Goal: Transaction & Acquisition: Purchase product/service

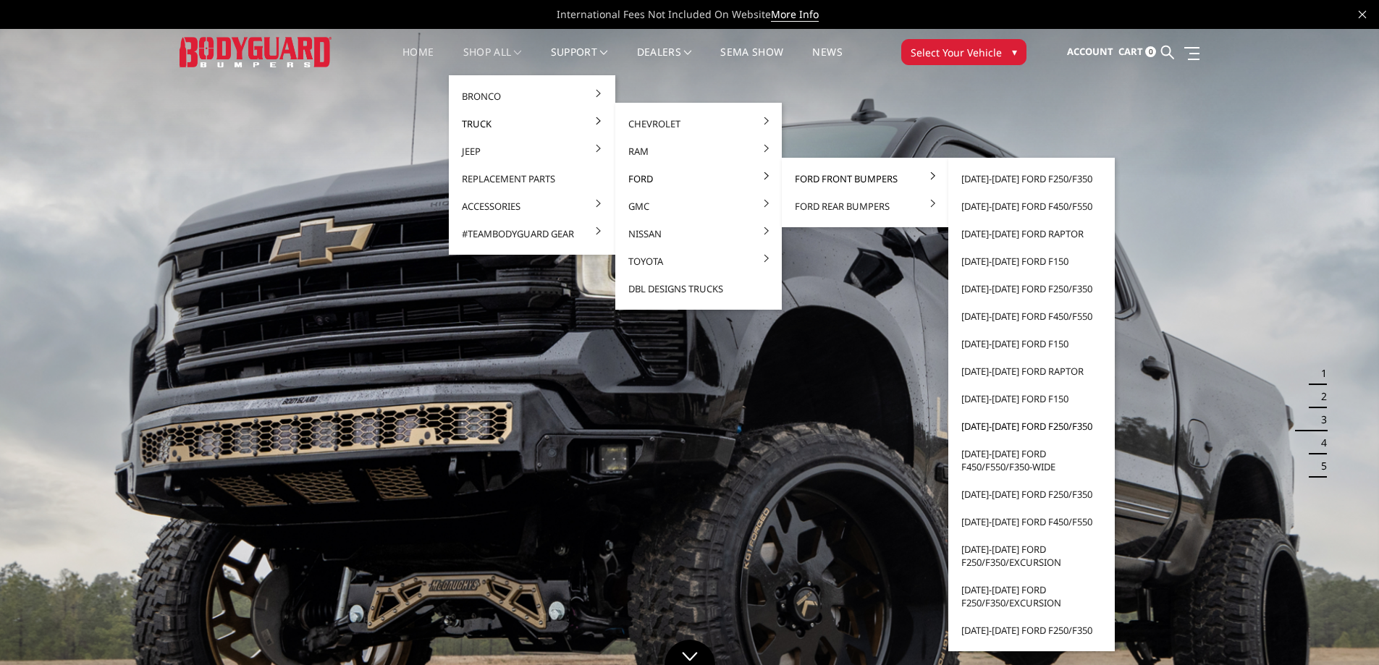
click at [998, 427] on link "[DATE]-[DATE] Ford F250/F350" at bounding box center [1031, 427] width 155 height 28
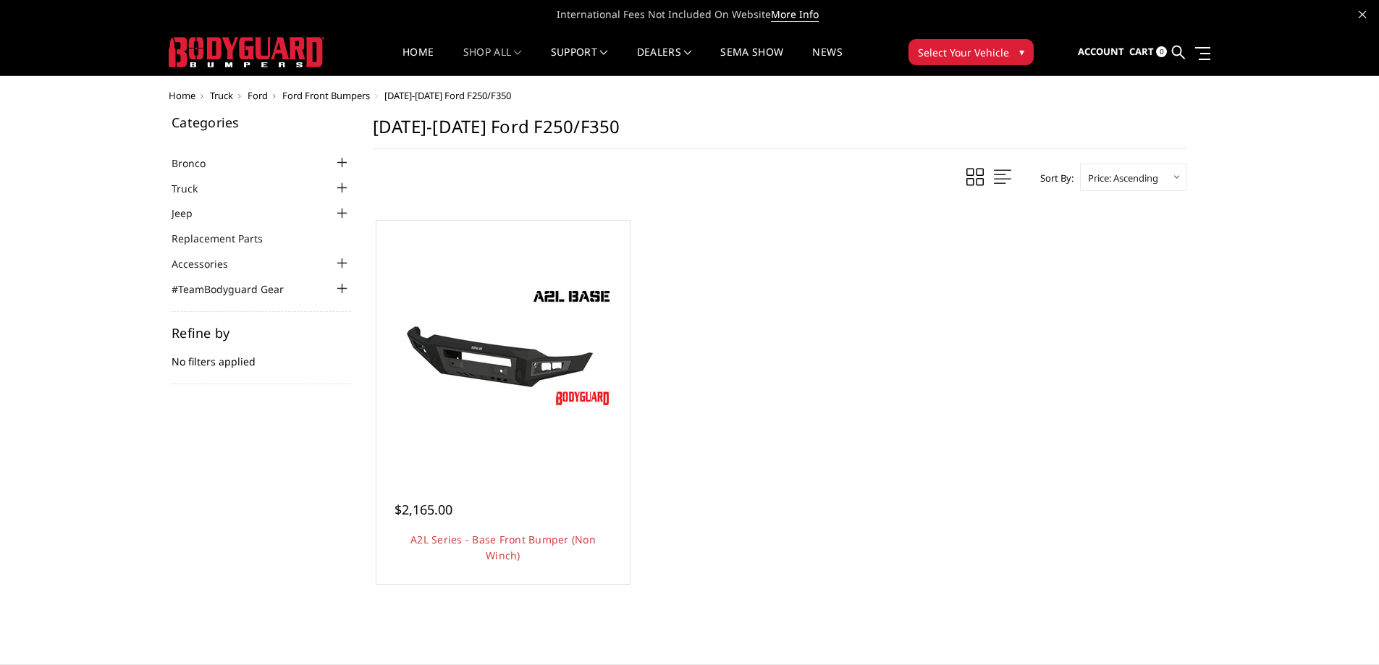
click at [336, 187] on div at bounding box center [342, 188] width 17 height 17
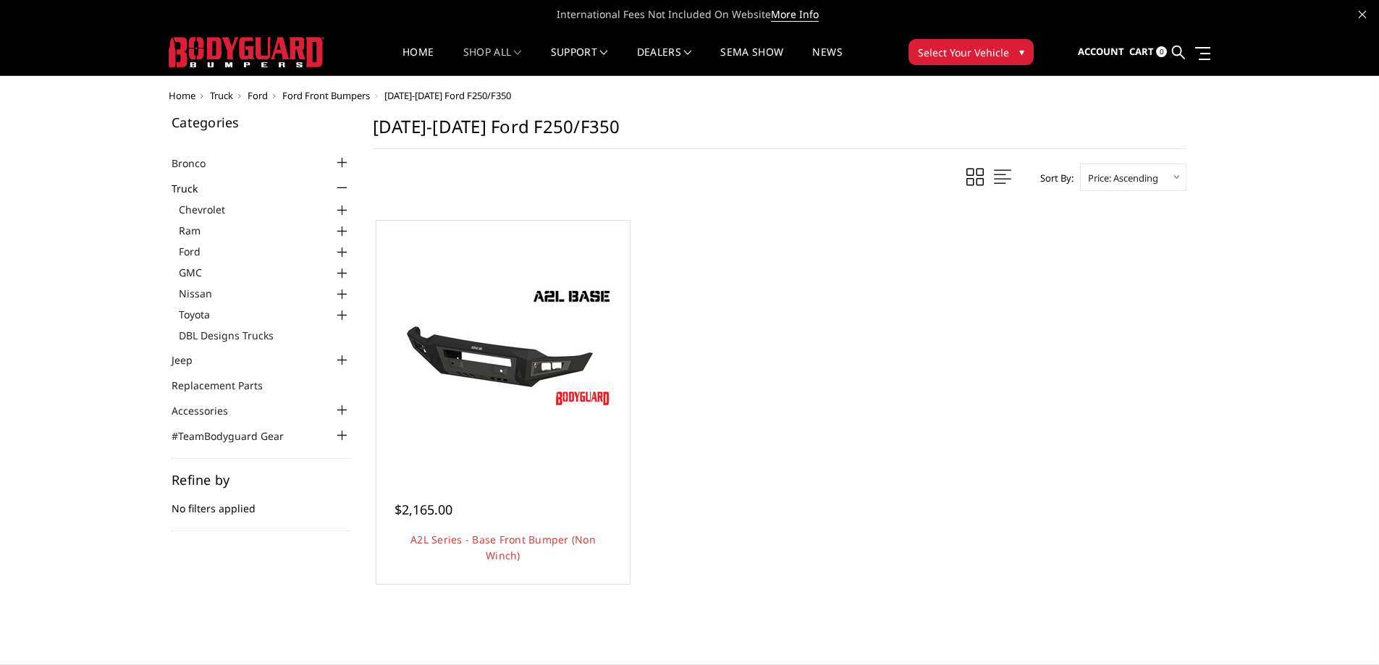
click at [342, 251] on div at bounding box center [342, 252] width 17 height 17
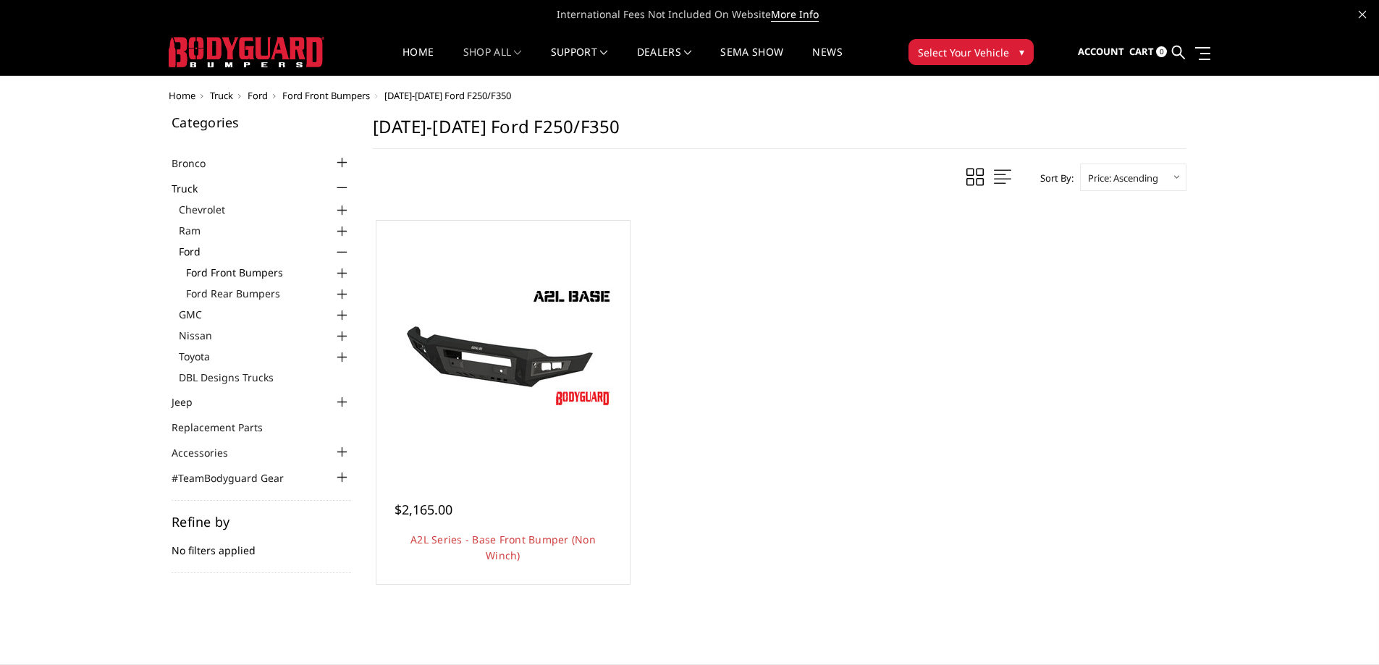
click at [275, 271] on link "Ford Front Bumpers" at bounding box center [268, 272] width 165 height 15
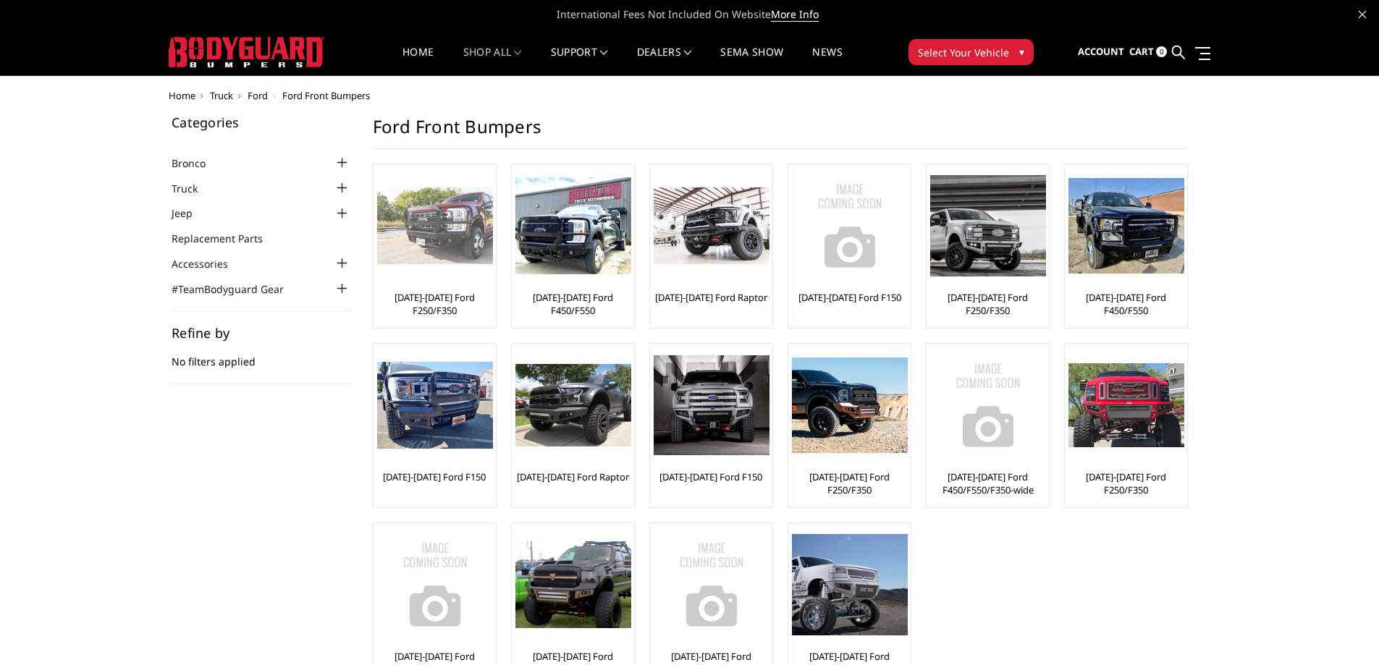
click at [457, 271] on div at bounding box center [435, 226] width 116 height 116
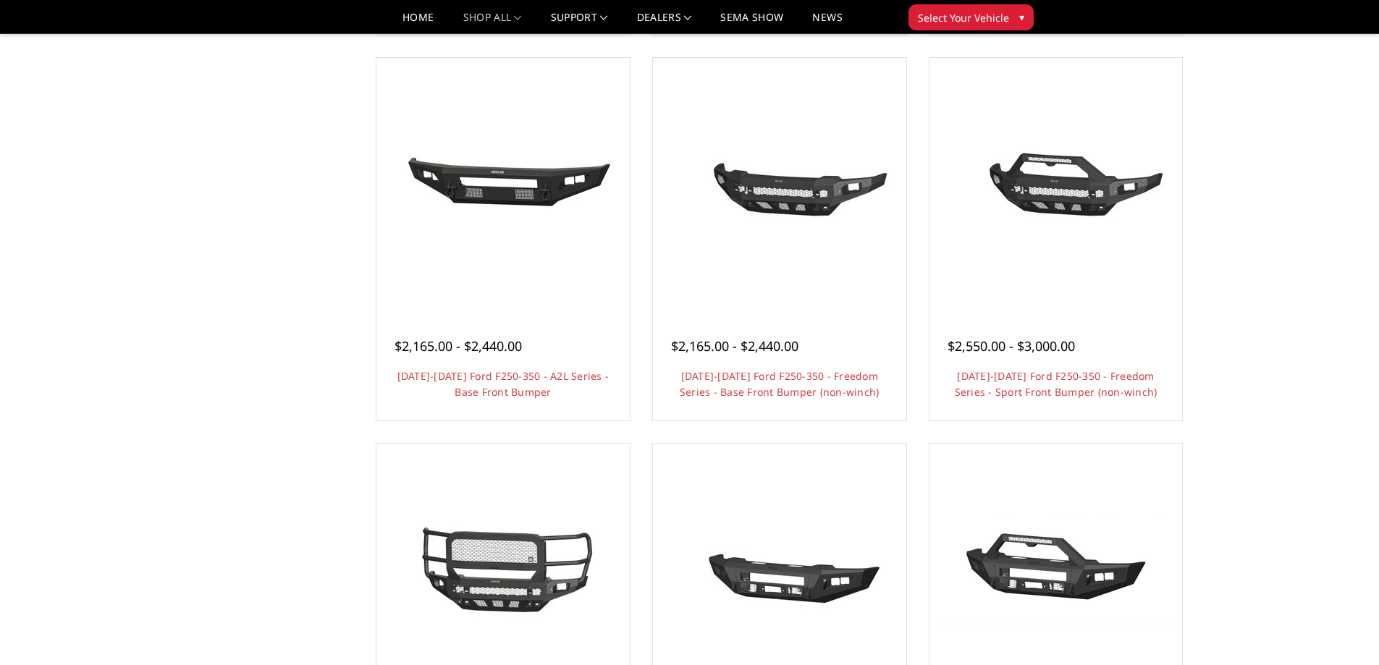
scroll to position [72, 0]
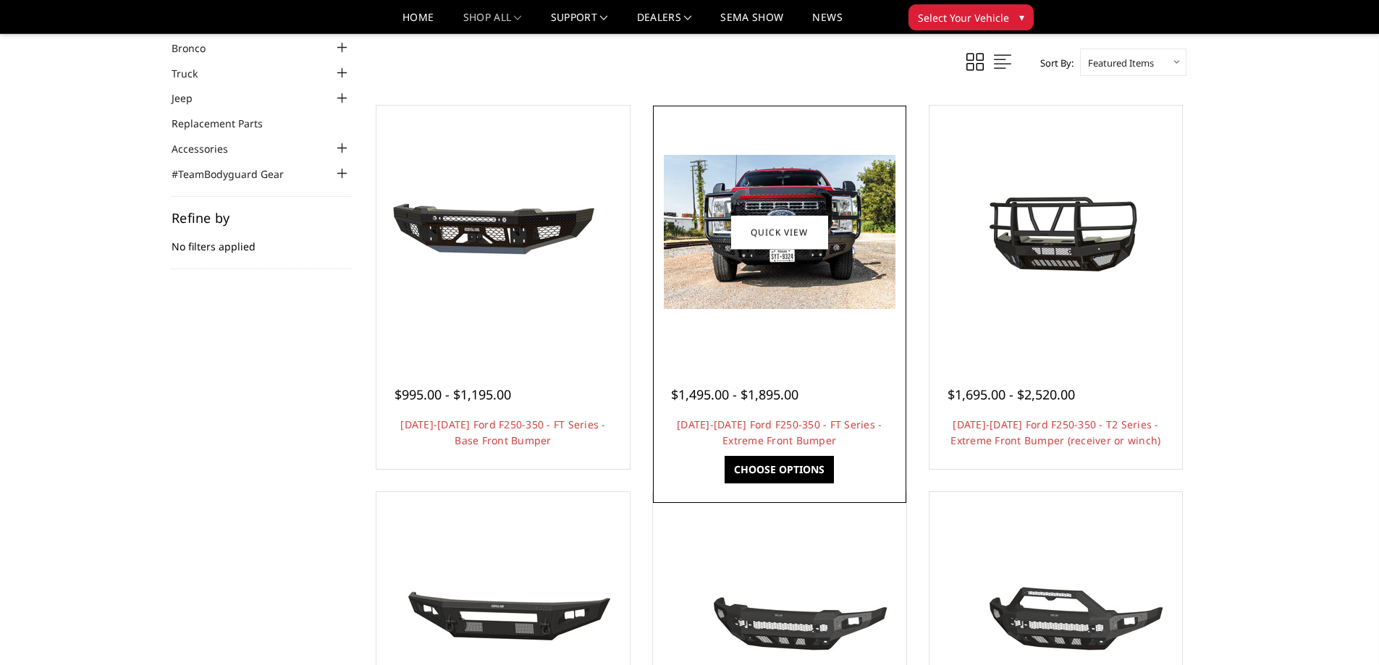
click at [848, 275] on img at bounding box center [780, 232] width 232 height 154
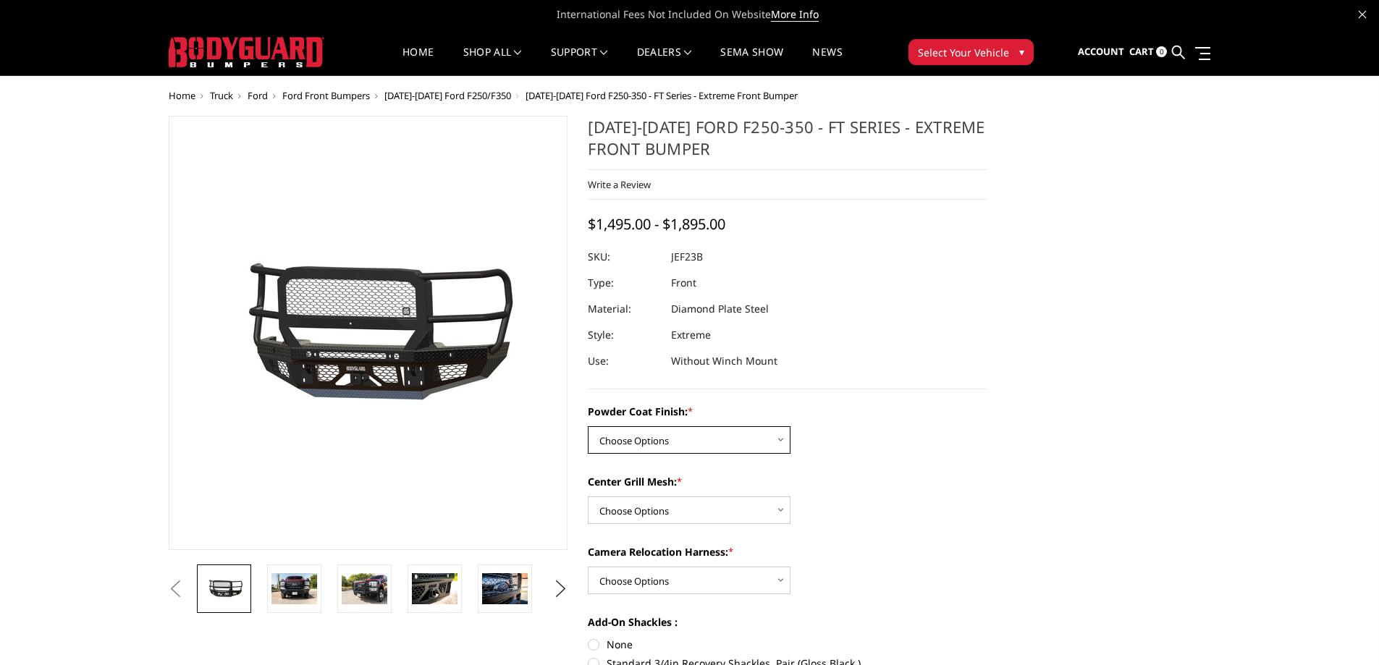
click at [727, 447] on select "Choose Options Bare Metal Gloss Black Powder Coat Textured Black Powder Coat" at bounding box center [689, 440] width 203 height 28
select select "3263"
click at [588, 426] on select "Choose Options Bare Metal Gloss Black Powder Coat Textured Black Powder Coat" at bounding box center [689, 440] width 203 height 28
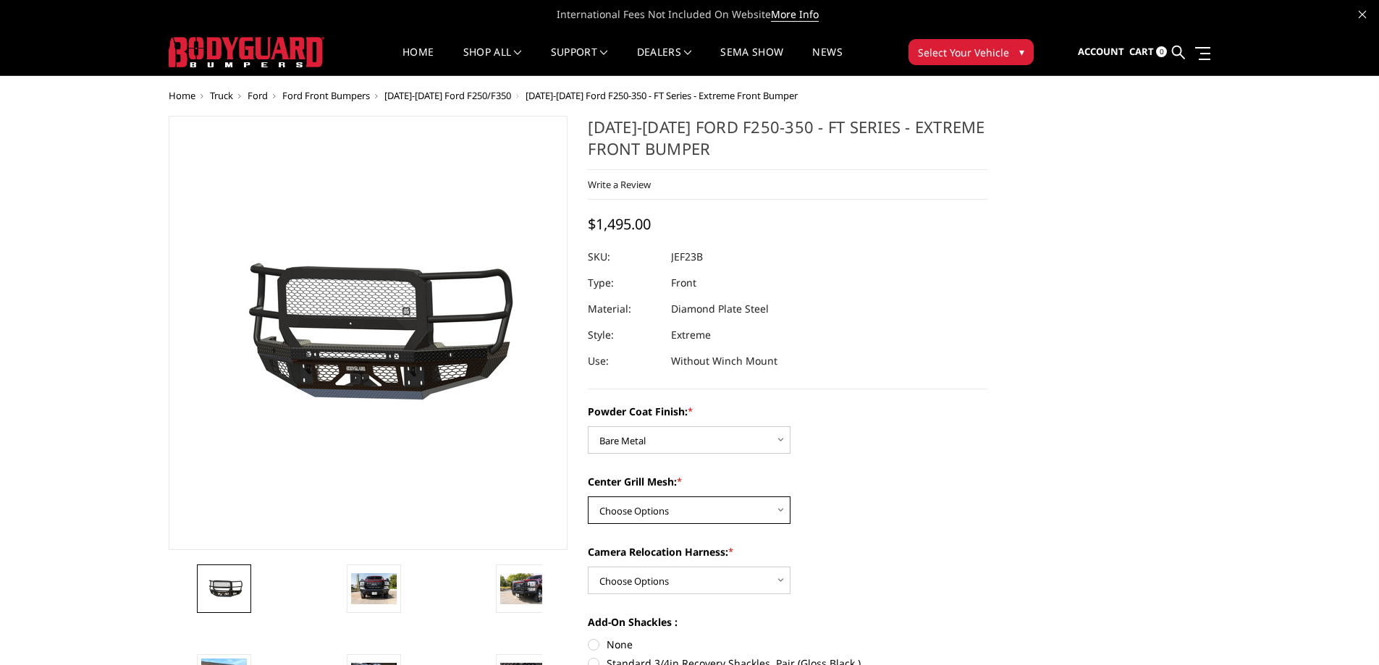
click at [699, 510] on select "Choose Options WITH Expanded Metal in Center Grill WITHOUT Expanded Metal in Ce…" at bounding box center [689, 511] width 203 height 28
select select "3266"
click at [588, 497] on select "Choose Options WITH Expanded Metal in Center Grill WITHOUT Expanded Metal in Ce…" at bounding box center [689, 511] width 203 height 28
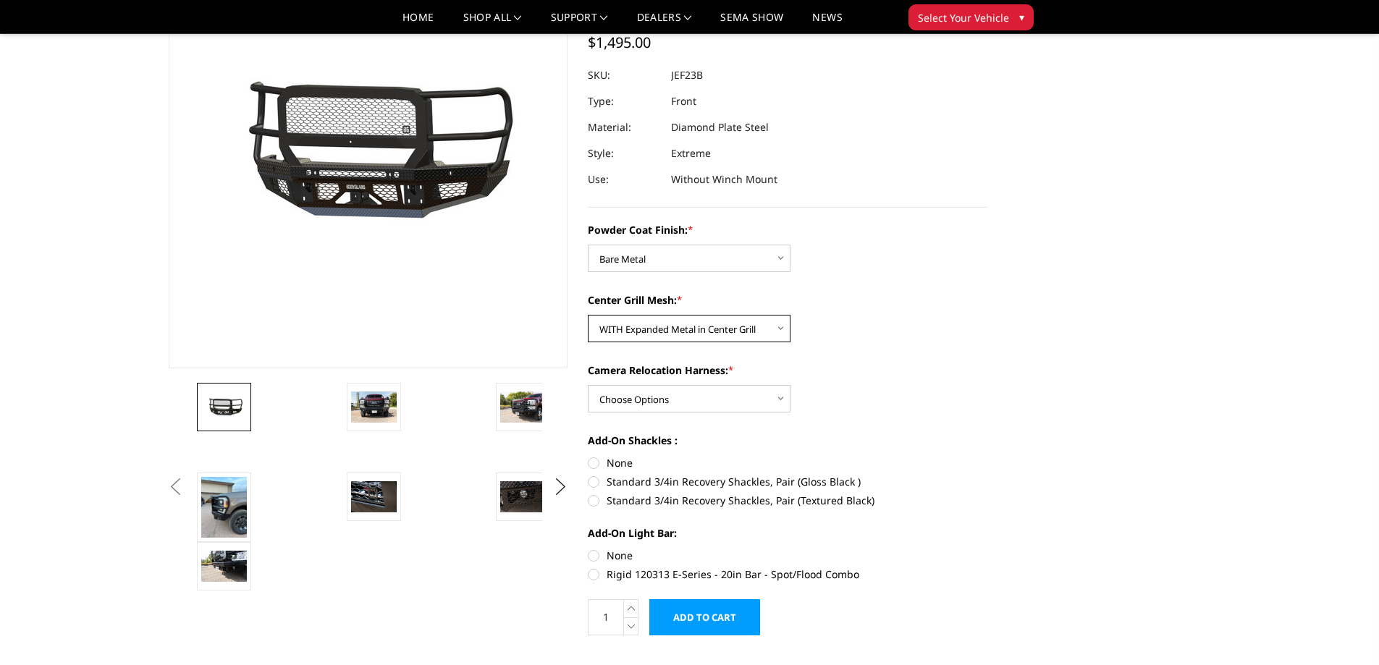
scroll to position [145, 0]
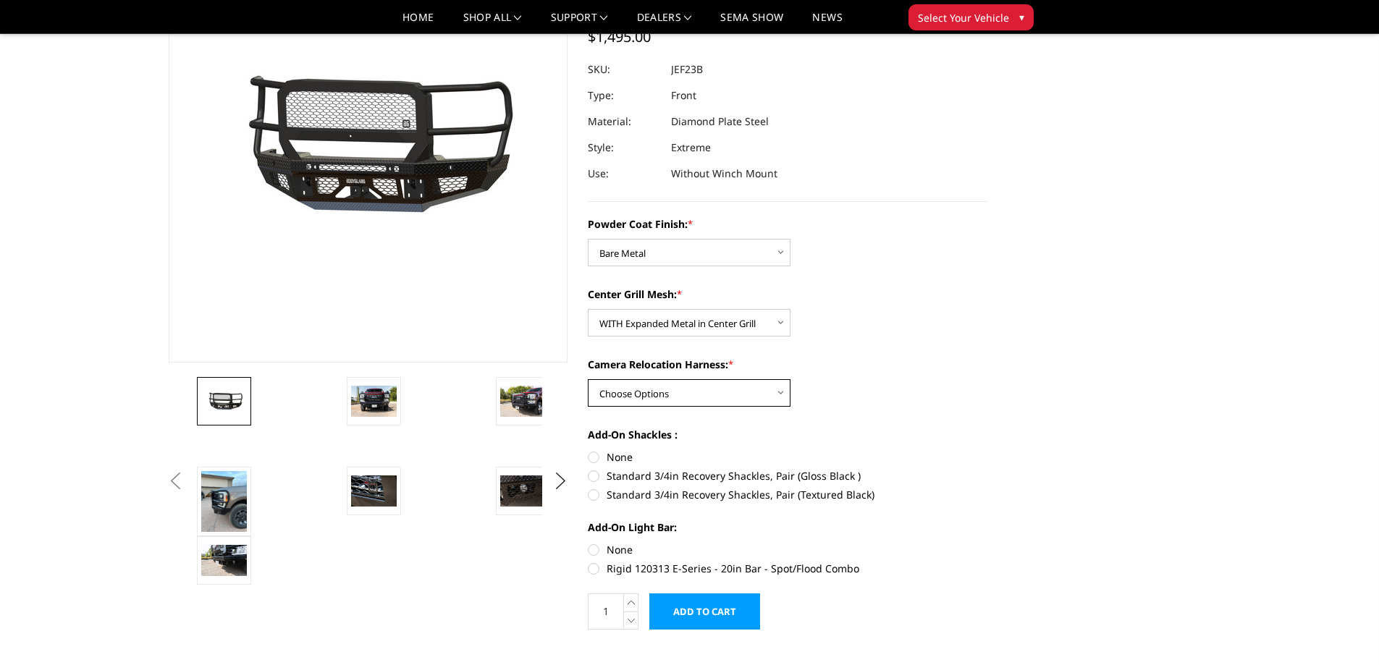
click at [720, 392] on select "Choose Options WITH Camera Relocation Harness WITHOUT Camera Relocation Harness" at bounding box center [689, 393] width 203 height 28
select select "3268"
click at [588, 379] on select "Choose Options WITH Camera Relocation Harness WITHOUT Camera Relocation Harness" at bounding box center [689, 393] width 203 height 28
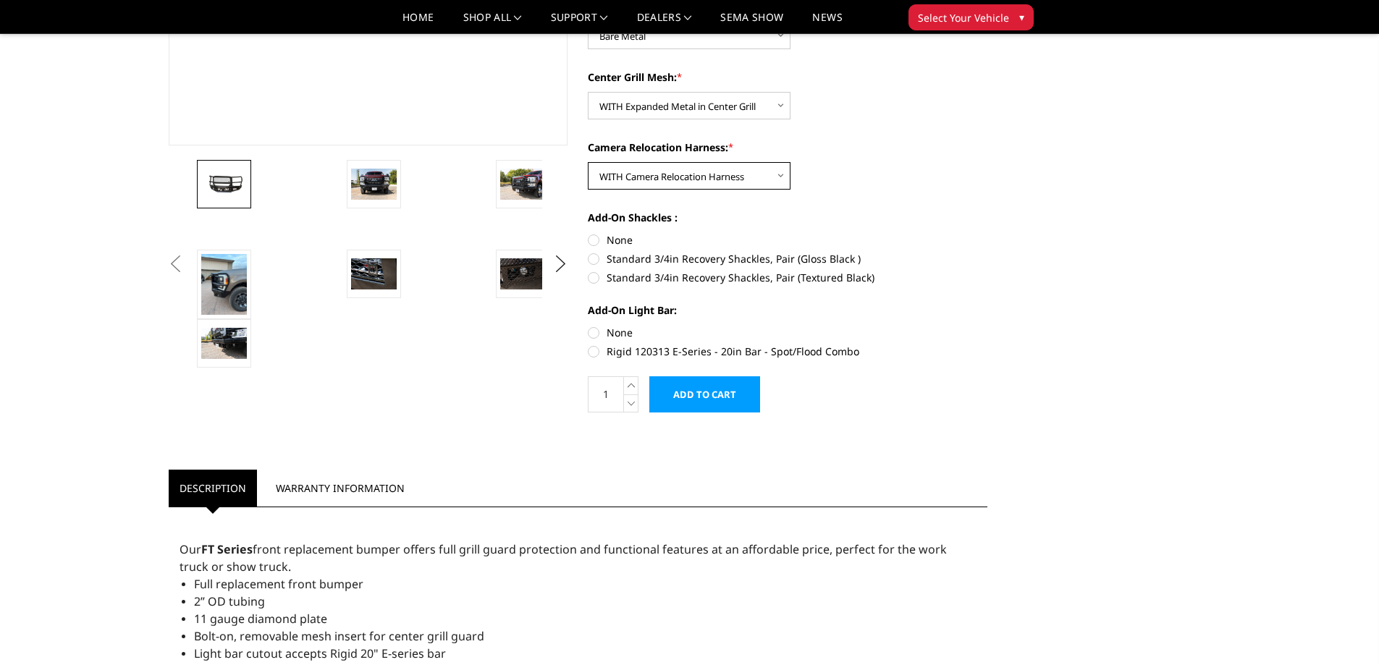
scroll to position [0, 0]
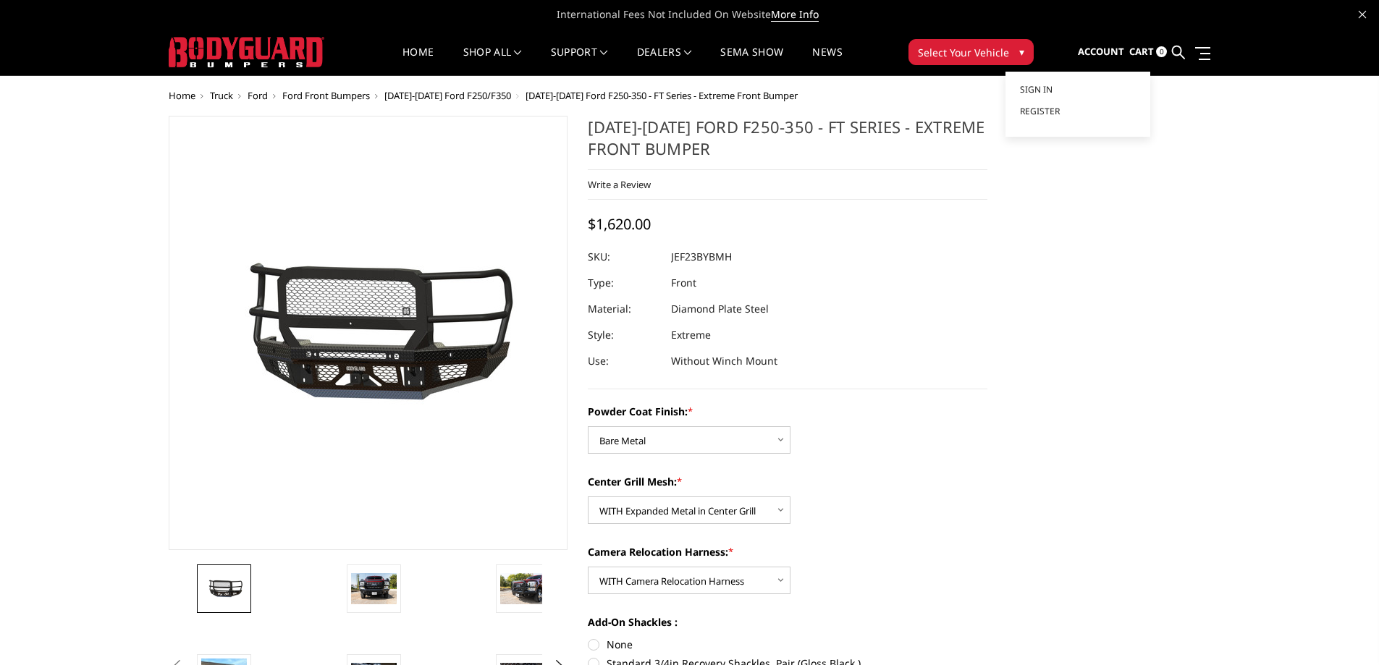
click at [1110, 49] on span "Account" at bounding box center [1101, 51] width 46 height 13
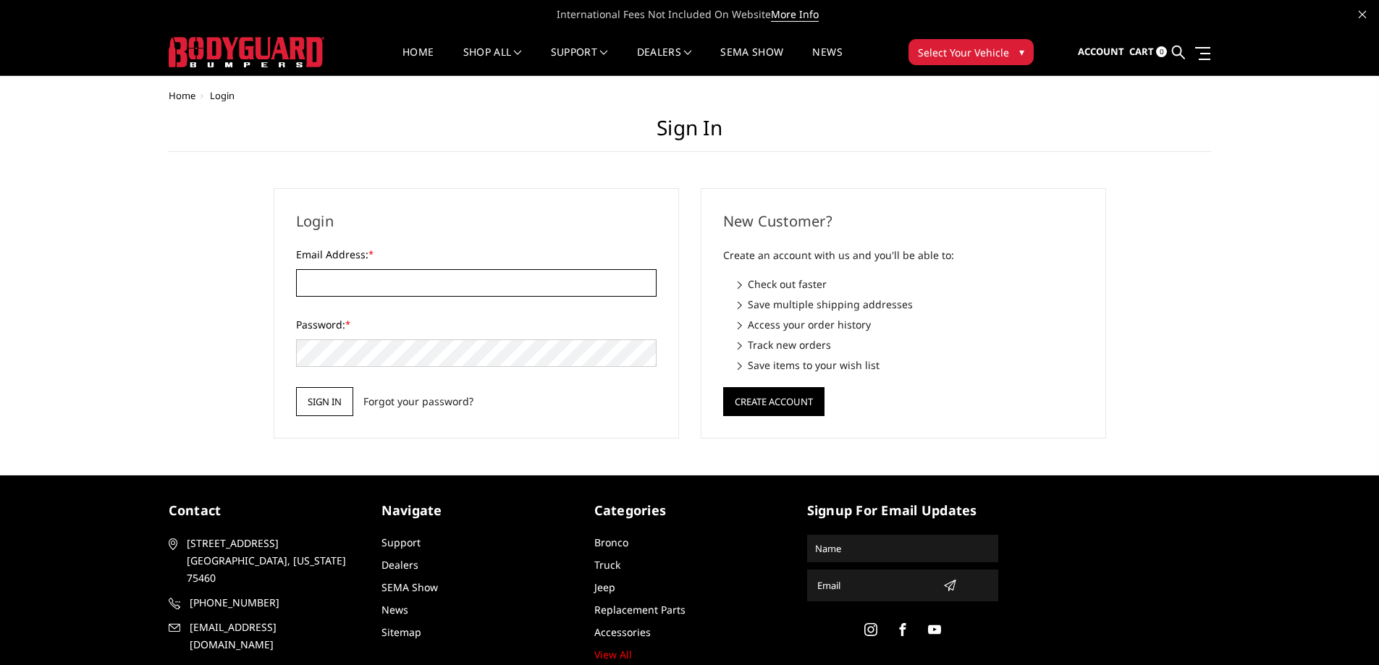
type input "[EMAIL_ADDRESS][DOMAIN_NAME]"
click at [308, 401] on input "Sign in" at bounding box center [324, 401] width 57 height 29
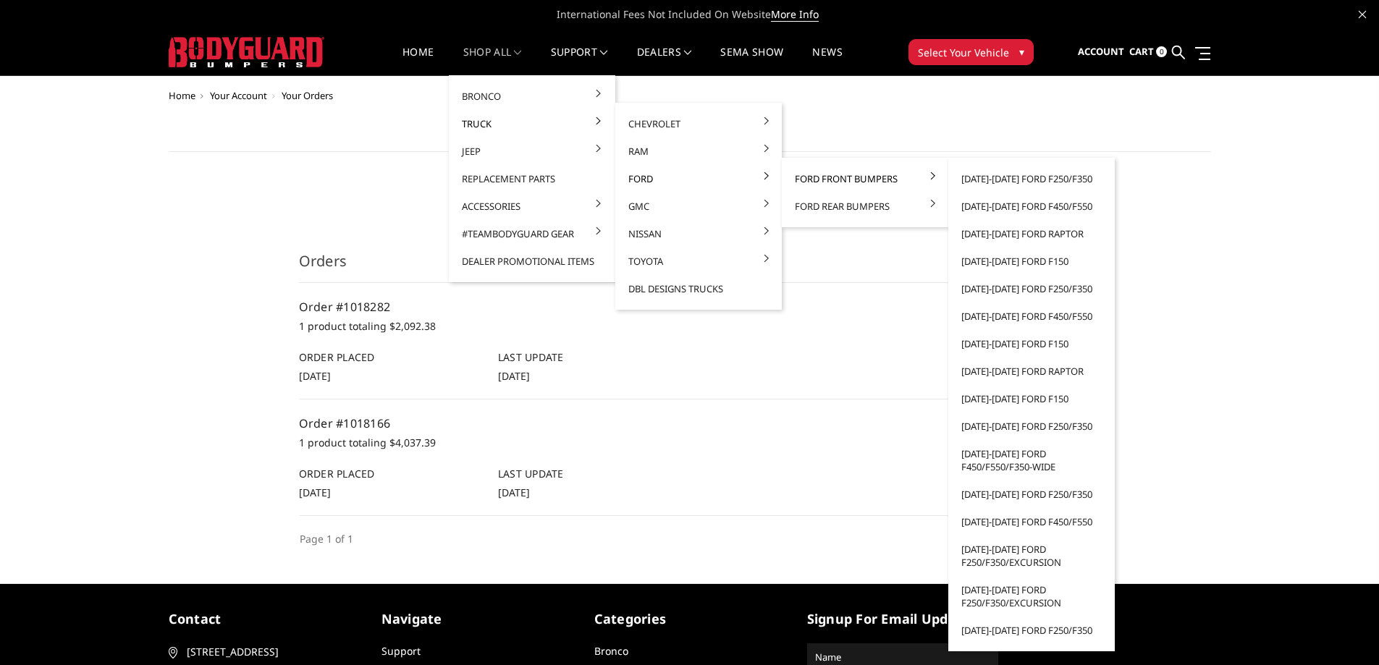
click at [817, 175] on link "Ford Front Bumpers" at bounding box center [865, 179] width 155 height 28
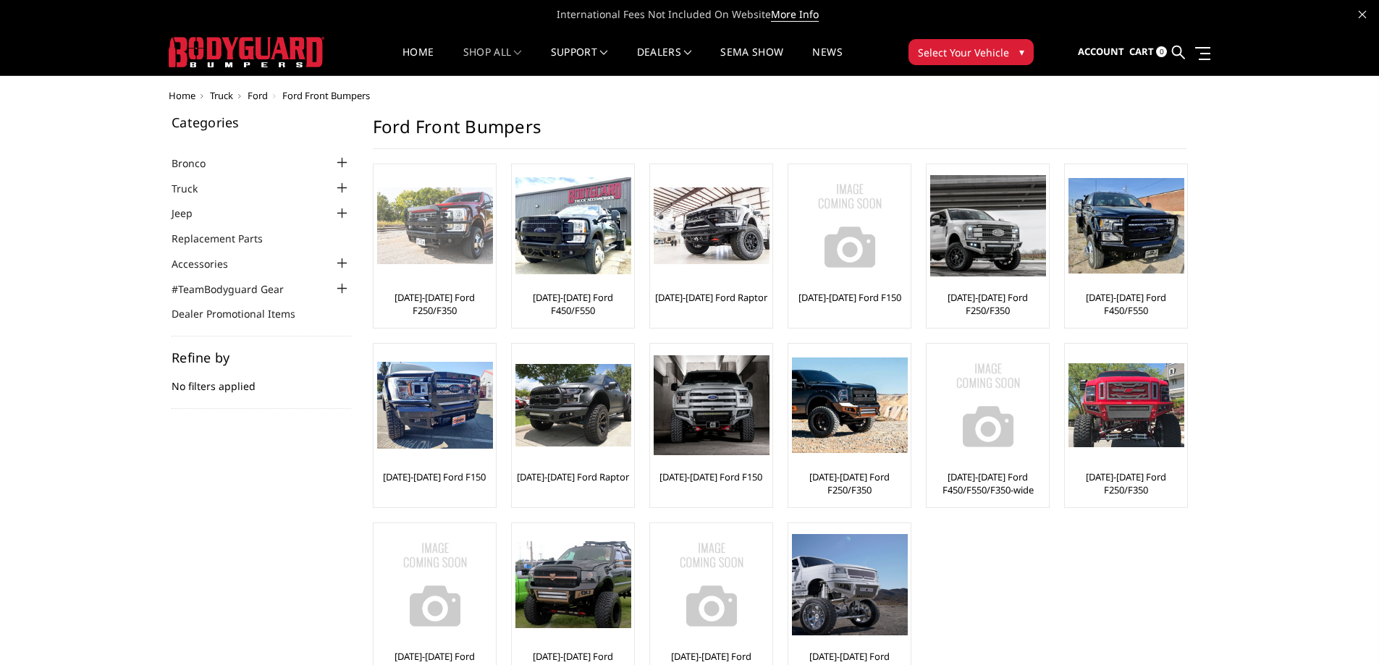
click at [429, 284] on div "[DATE]-[DATE] Ford F250/F350" at bounding box center [434, 246] width 115 height 156
click at [423, 299] on link "2023-2025 Ford F250/F350" at bounding box center [434, 304] width 115 height 26
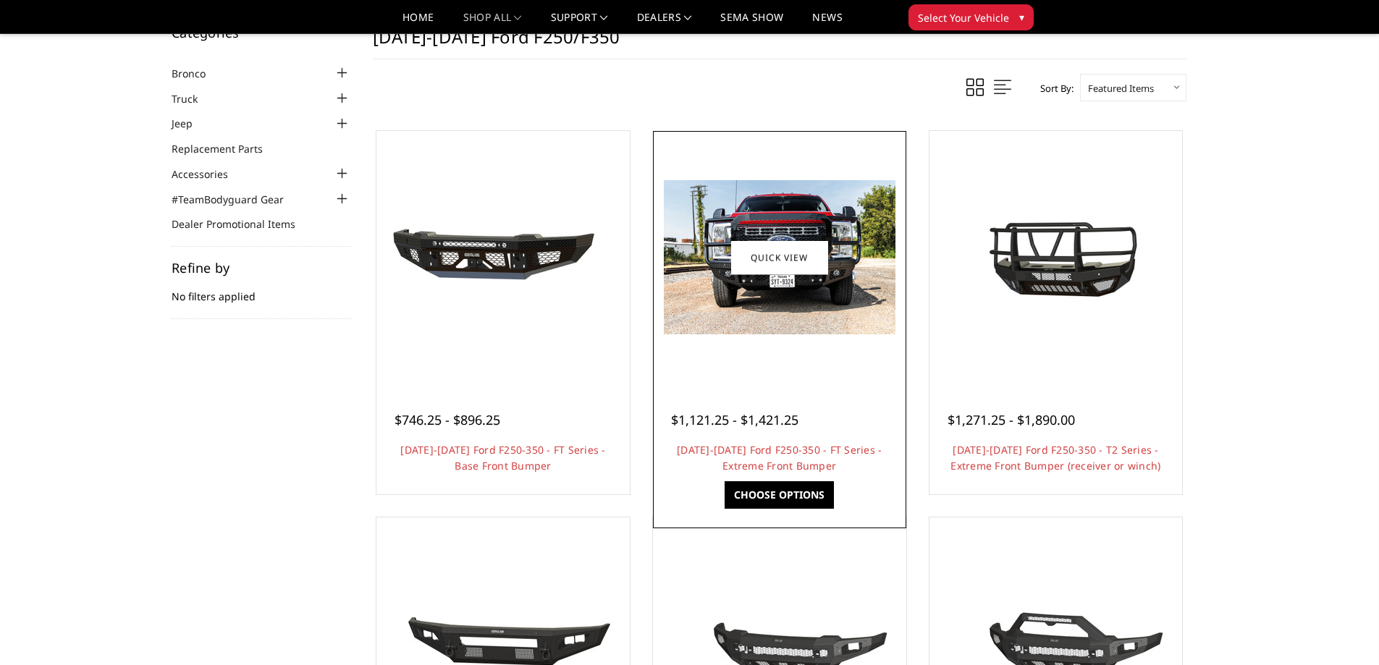
scroll to position [72, 0]
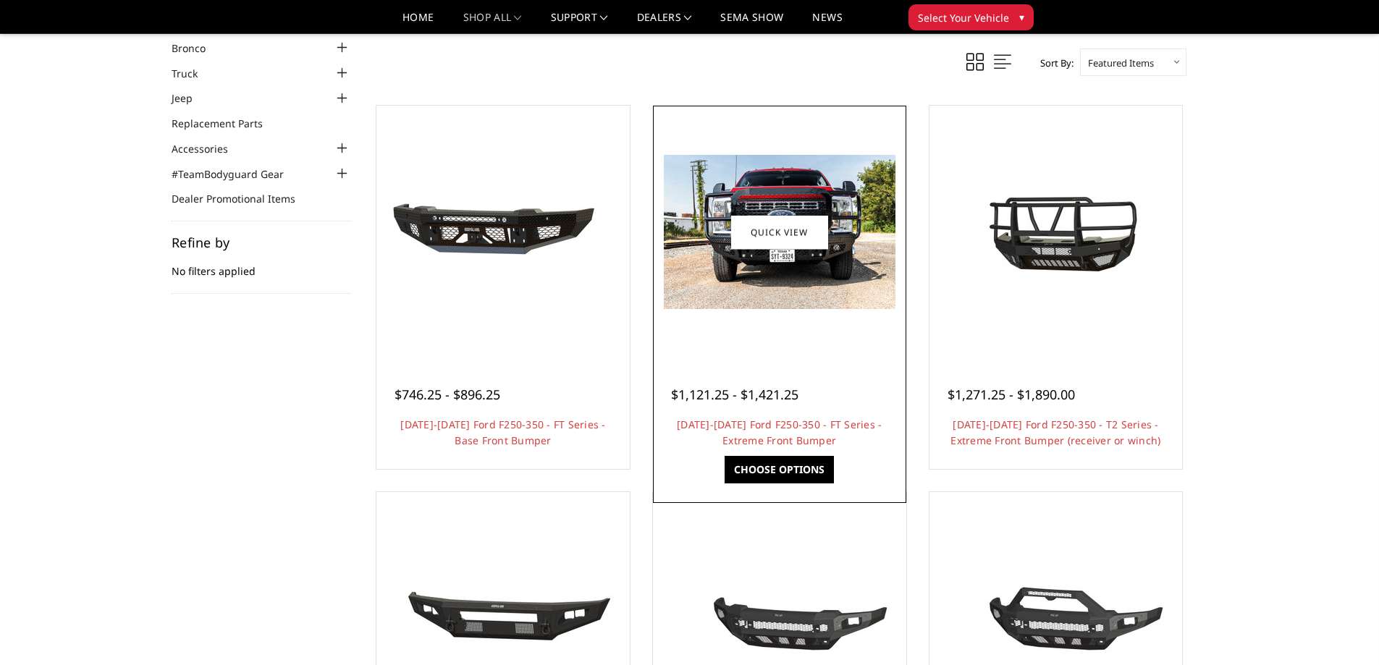
click at [785, 473] on link "Choose Options" at bounding box center [779, 470] width 109 height 28
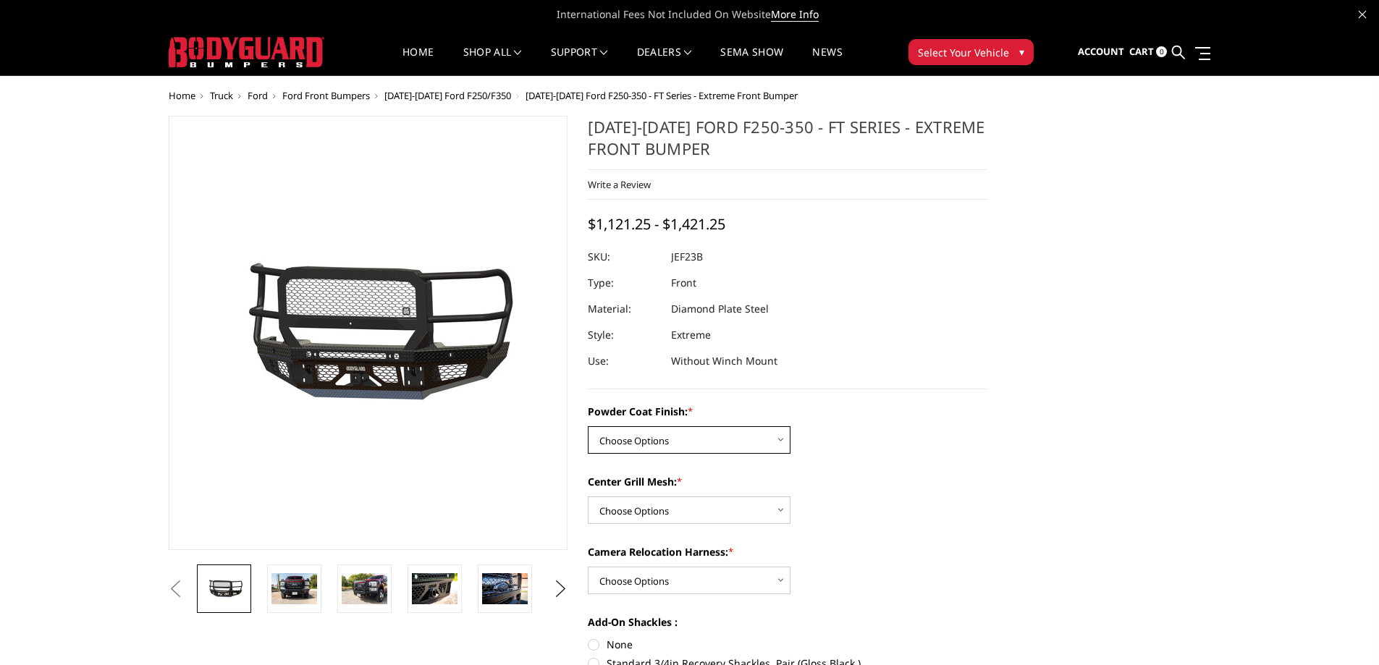
click at [761, 441] on select "Choose Options Bare Metal Gloss Black Powder Coat Textured Black Powder Coat" at bounding box center [689, 440] width 203 height 28
select select "3263"
click at [588, 426] on select "Choose Options Bare Metal Gloss Black Powder Coat Textured Black Powder Coat" at bounding box center [689, 440] width 203 height 28
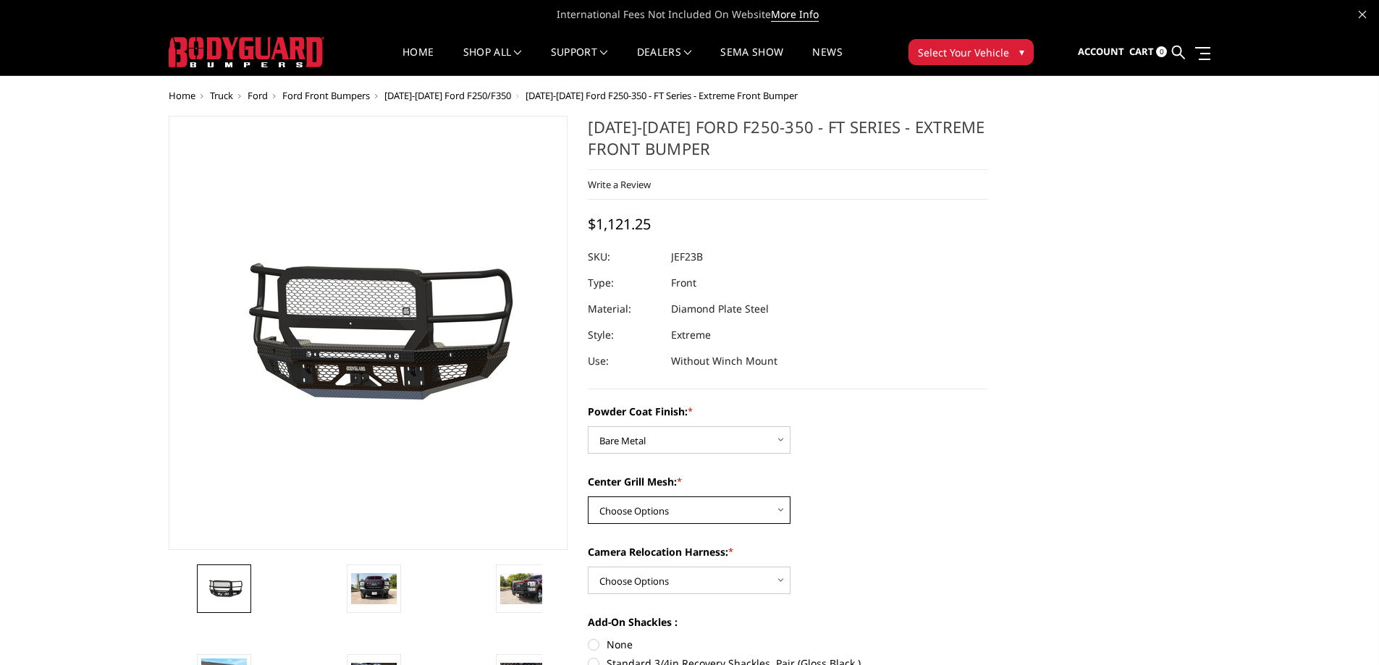
click at [693, 502] on select "Choose Options WITH Expanded Metal in Center Grill WITHOUT Expanded Metal in Ce…" at bounding box center [689, 511] width 203 height 28
select select "3266"
click at [588, 497] on select "Choose Options WITH Expanded Metal in Center Grill WITHOUT Expanded Metal in Ce…" at bounding box center [689, 511] width 203 height 28
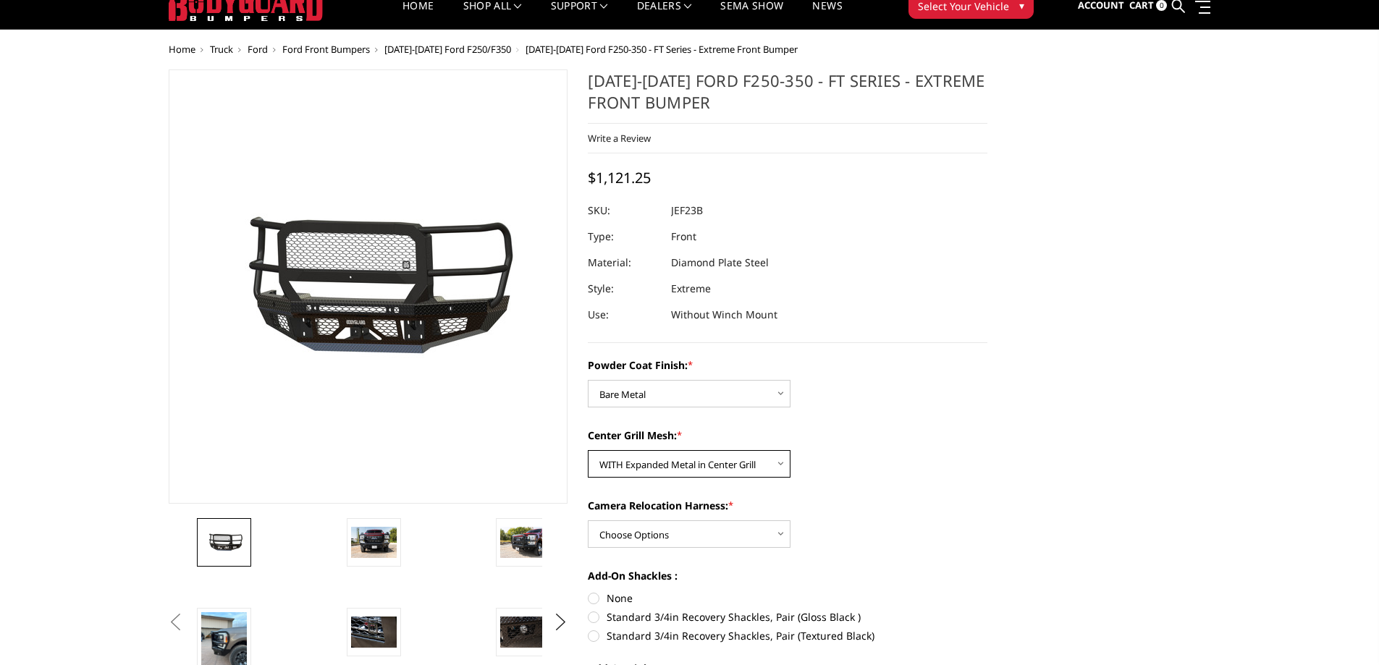
scroll to position [72, 0]
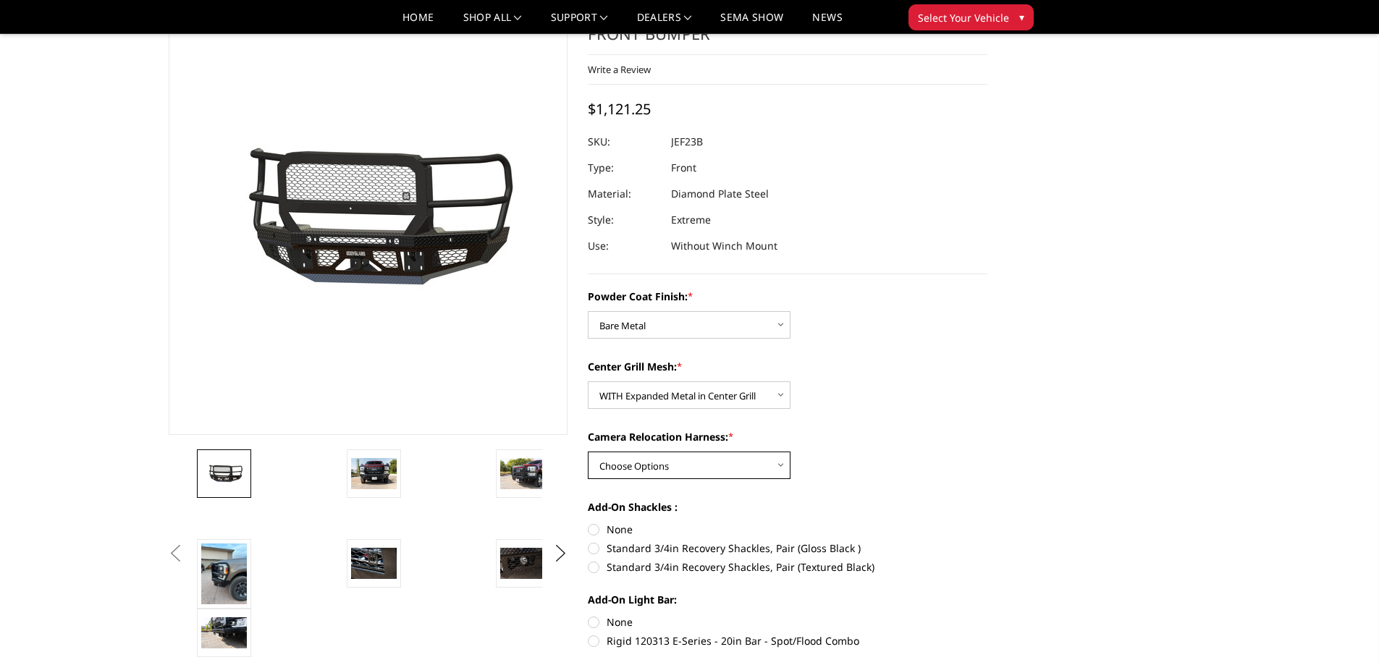
click at [725, 468] on select "Choose Options WITH Camera Relocation Harness WITHOUT Camera Relocation Harness" at bounding box center [689, 466] width 203 height 28
select select "3268"
click at [588, 452] on select "Choose Options WITH Camera Relocation Harness WITHOUT Camera Relocation Harness" at bounding box center [689, 466] width 203 height 28
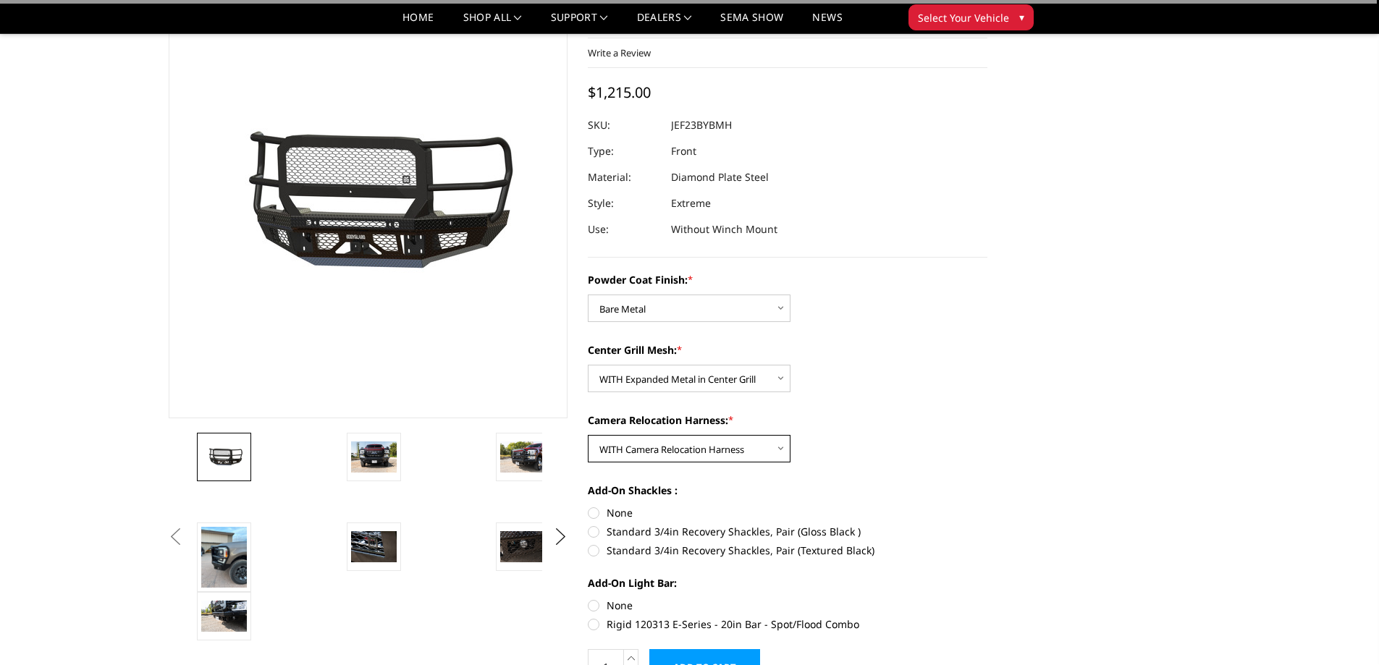
scroll to position [145, 0]
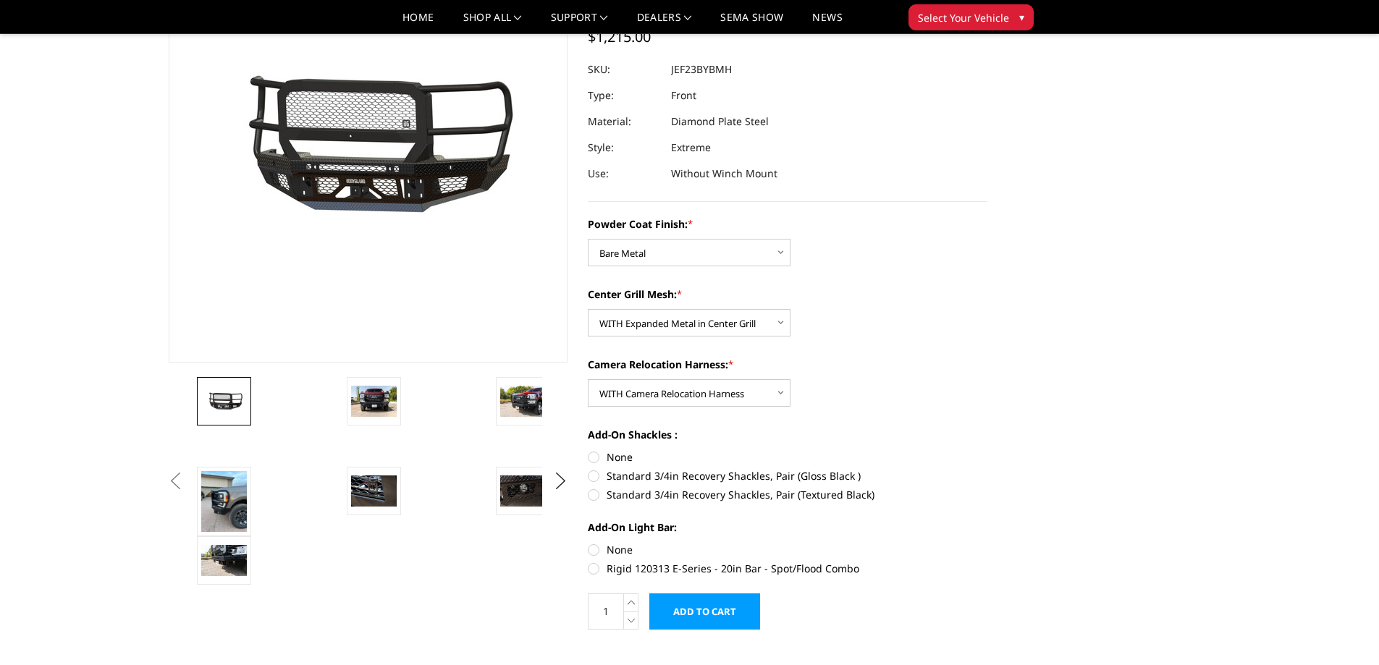
click at [594, 460] on label "None" at bounding box center [788, 457] width 400 height 15
click at [589, 450] on input "None" at bounding box center [588, 450] width 1 height 1
radio input "true"
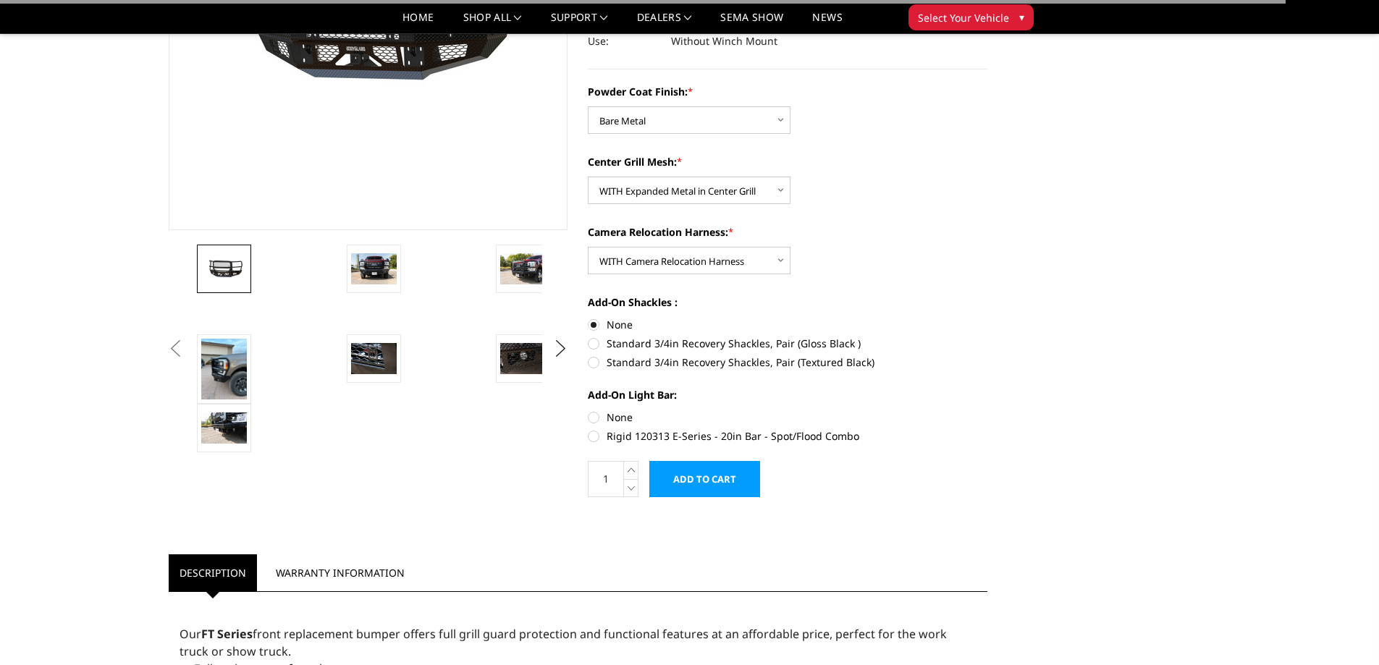
scroll to position [290, 0]
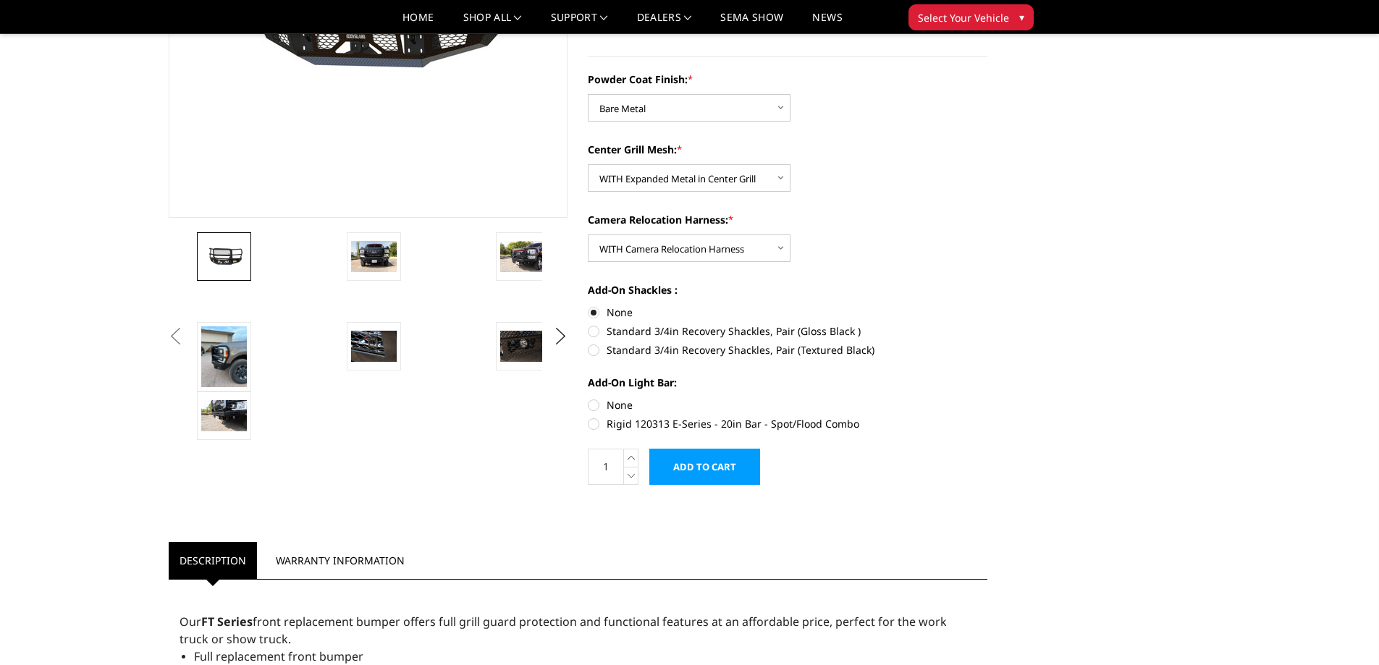
click at [594, 407] on label "None" at bounding box center [788, 404] width 400 height 15
click at [589, 398] on input "None" at bounding box center [588, 397] width 1 height 1
radio input "true"
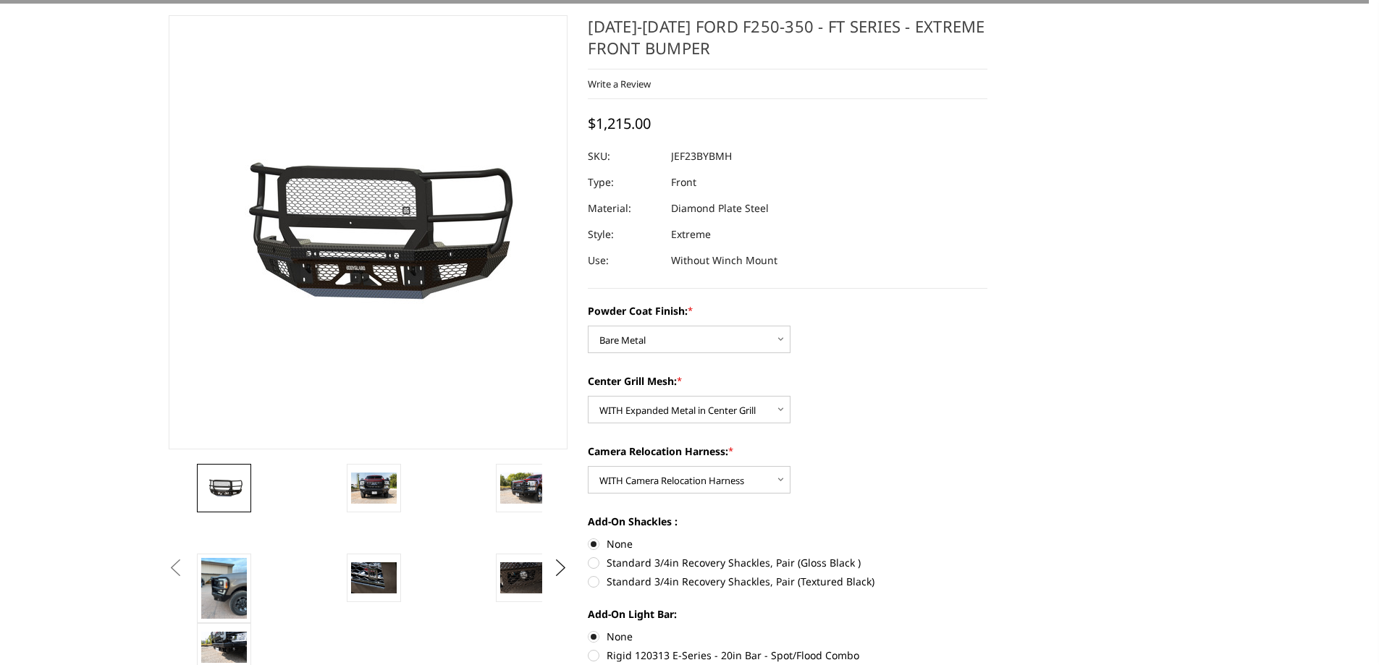
scroll to position [0, 0]
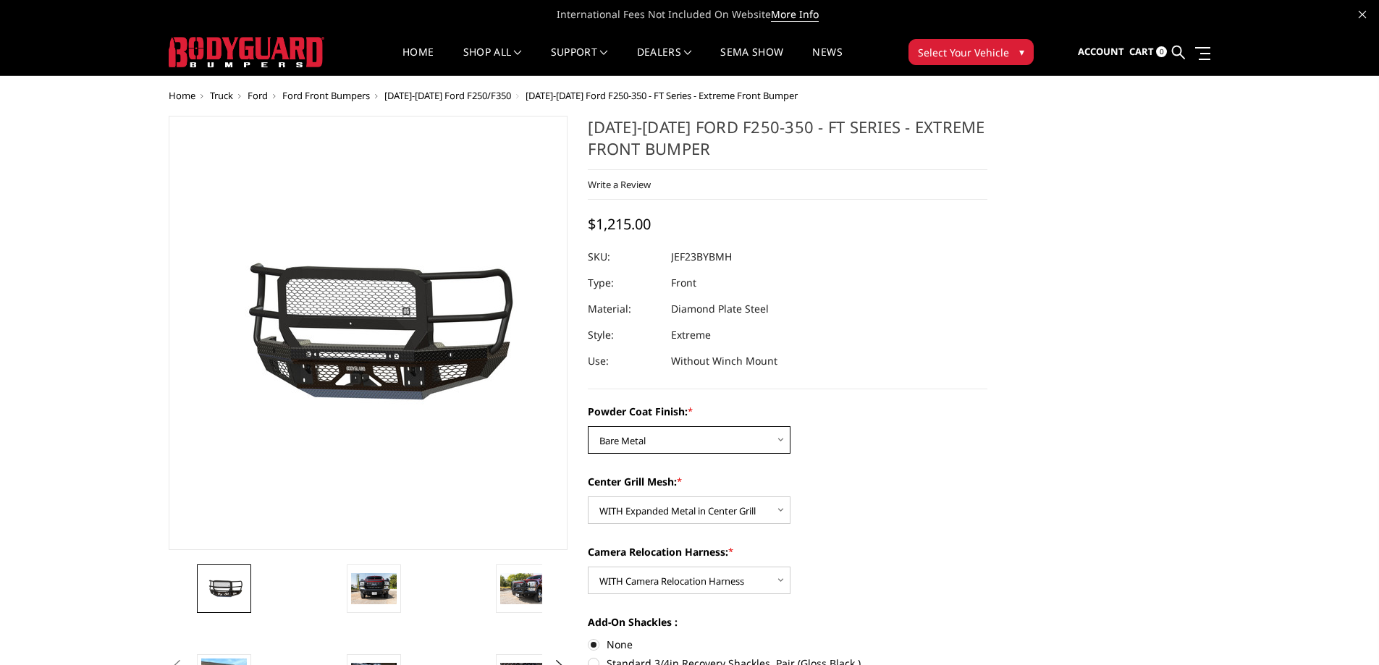
click at [668, 434] on select "Choose Options Bare Metal Gloss Black Powder Coat Textured Black Powder Coat" at bounding box center [689, 440] width 203 height 28
select select "3265"
click at [588, 426] on select "Choose Options Bare Metal Gloss Black Powder Coat Textured Black Powder Coat" at bounding box center [689, 440] width 203 height 28
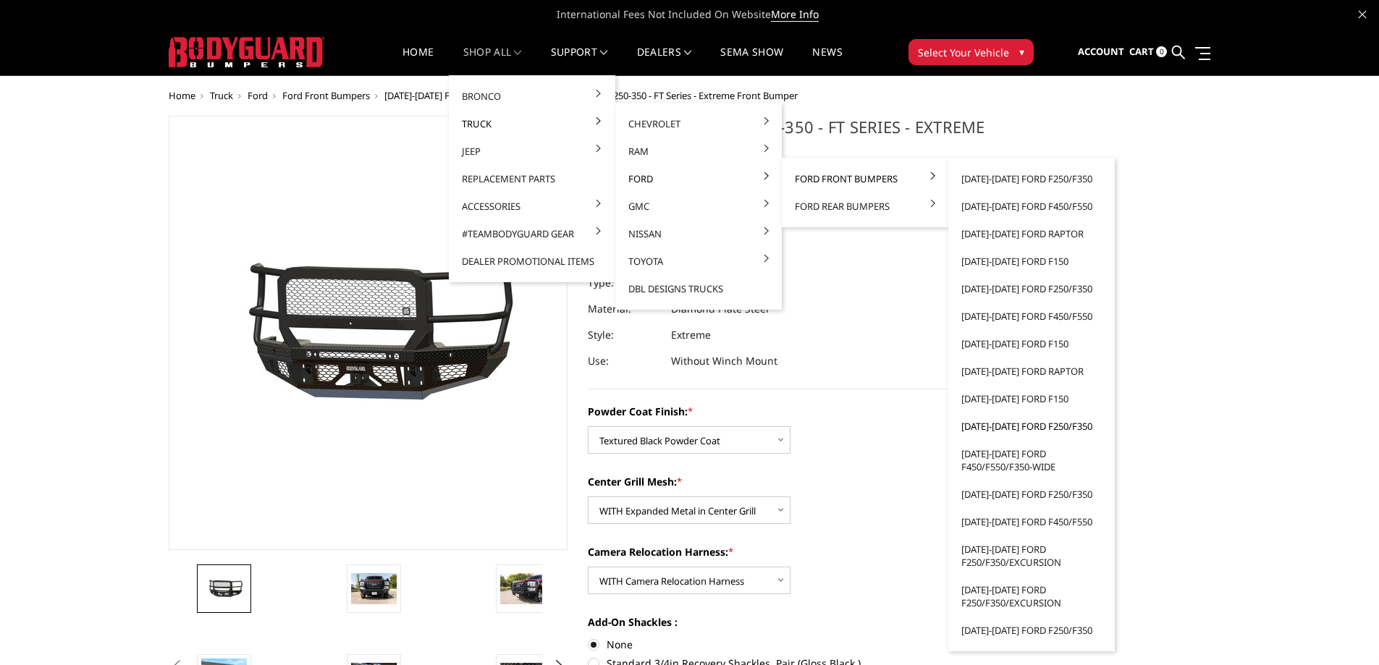
click at [1023, 426] on link "[DATE]-[DATE] Ford F250/F350" at bounding box center [1031, 427] width 155 height 28
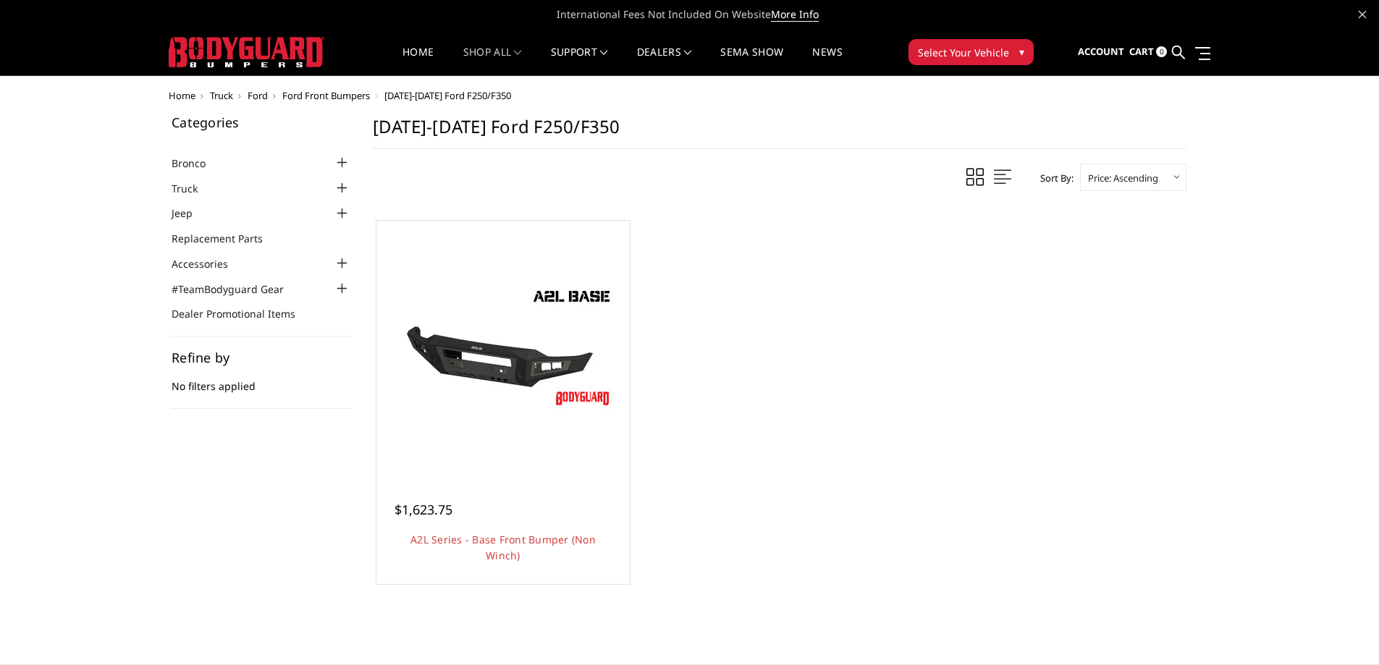
click at [344, 186] on div at bounding box center [342, 188] width 17 height 17
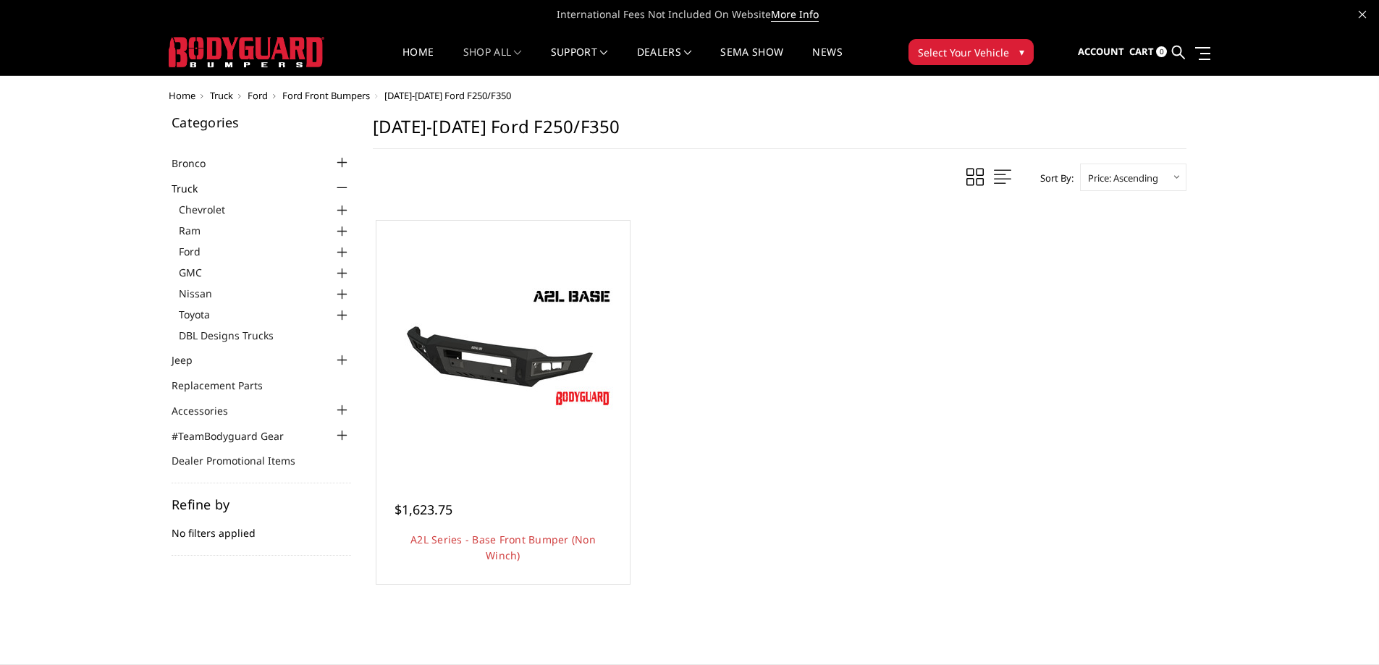
click at [337, 248] on div at bounding box center [342, 252] width 17 height 17
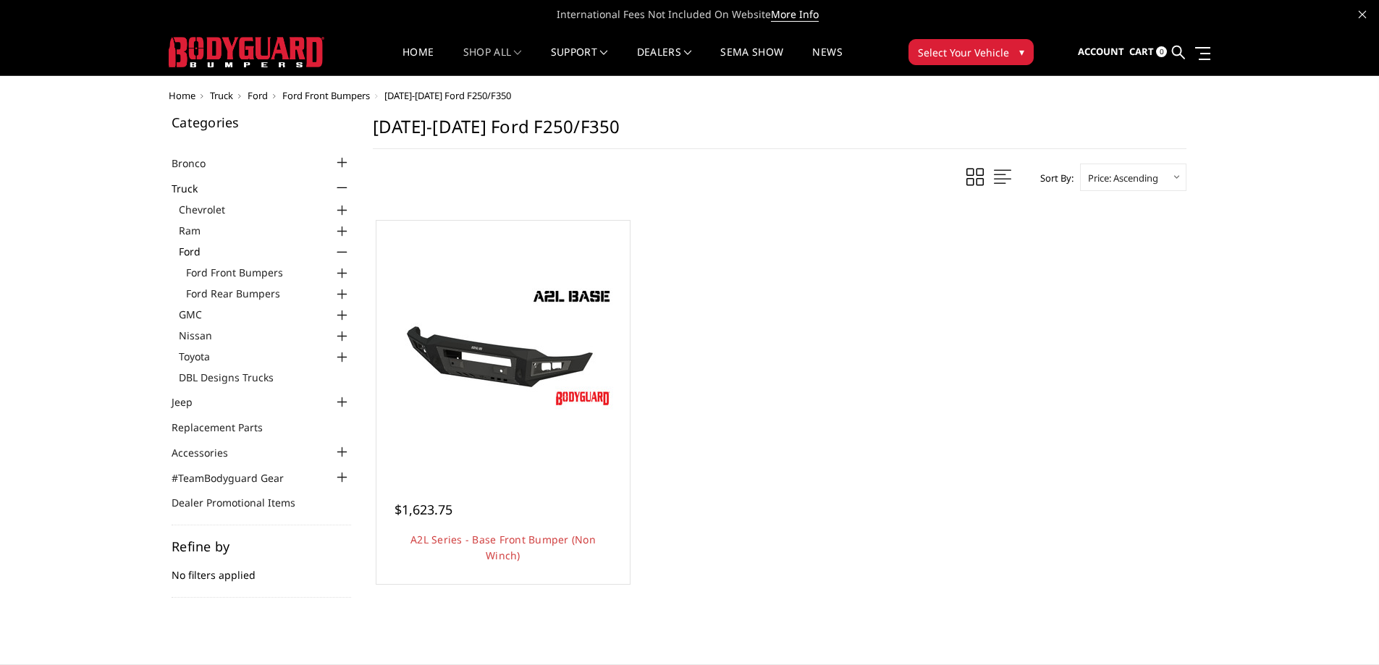
click at [341, 274] on div at bounding box center [342, 273] width 17 height 17
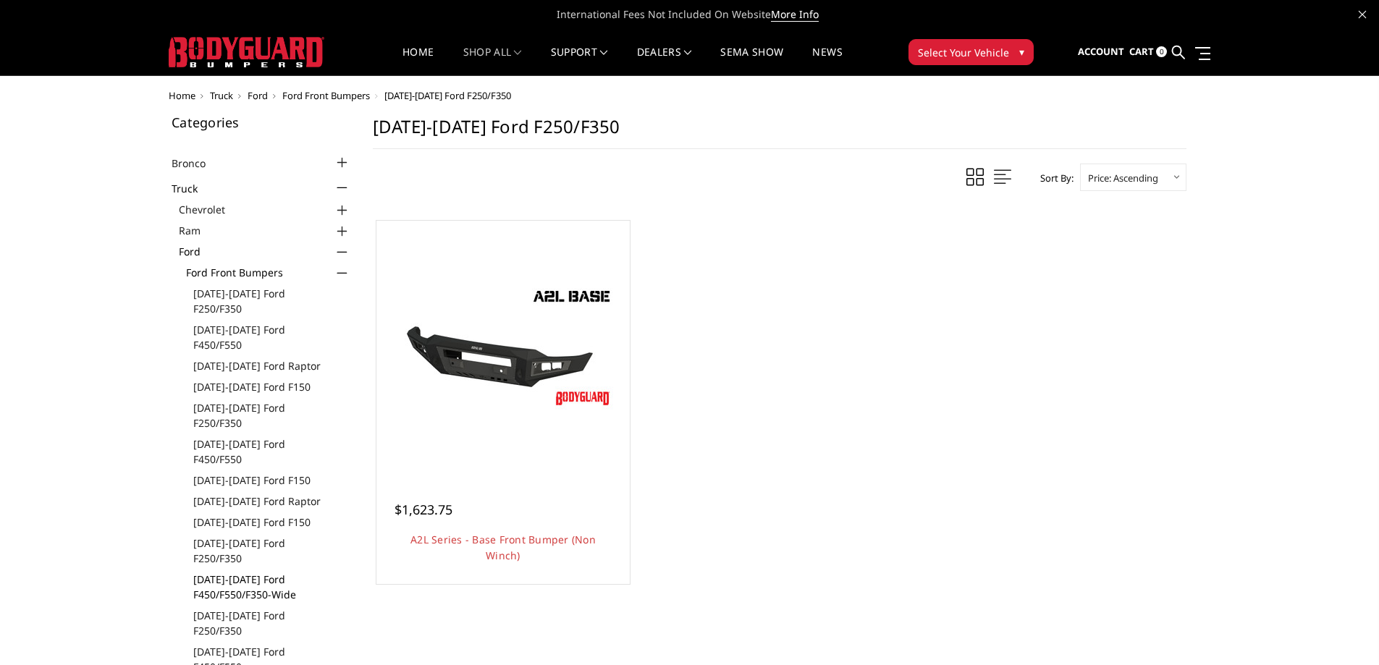
click at [259, 572] on link "[DATE]-[DATE] Ford F450/F550/F350-wide" at bounding box center [272, 587] width 158 height 30
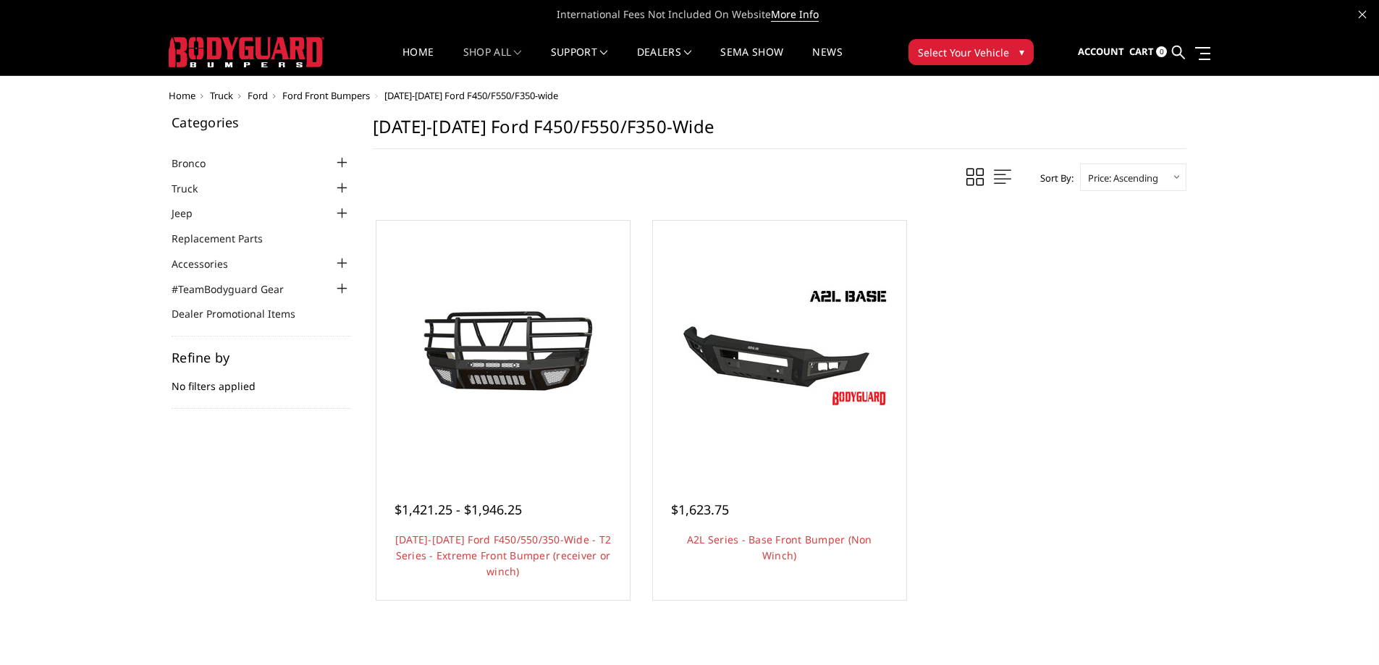
click at [243, 504] on div "Categories Bronco [DATE]-[DATE] Bronco Front [DATE]-[DATE] Bronco Rear [DATE]-[…" at bounding box center [690, 380] width 1058 height 528
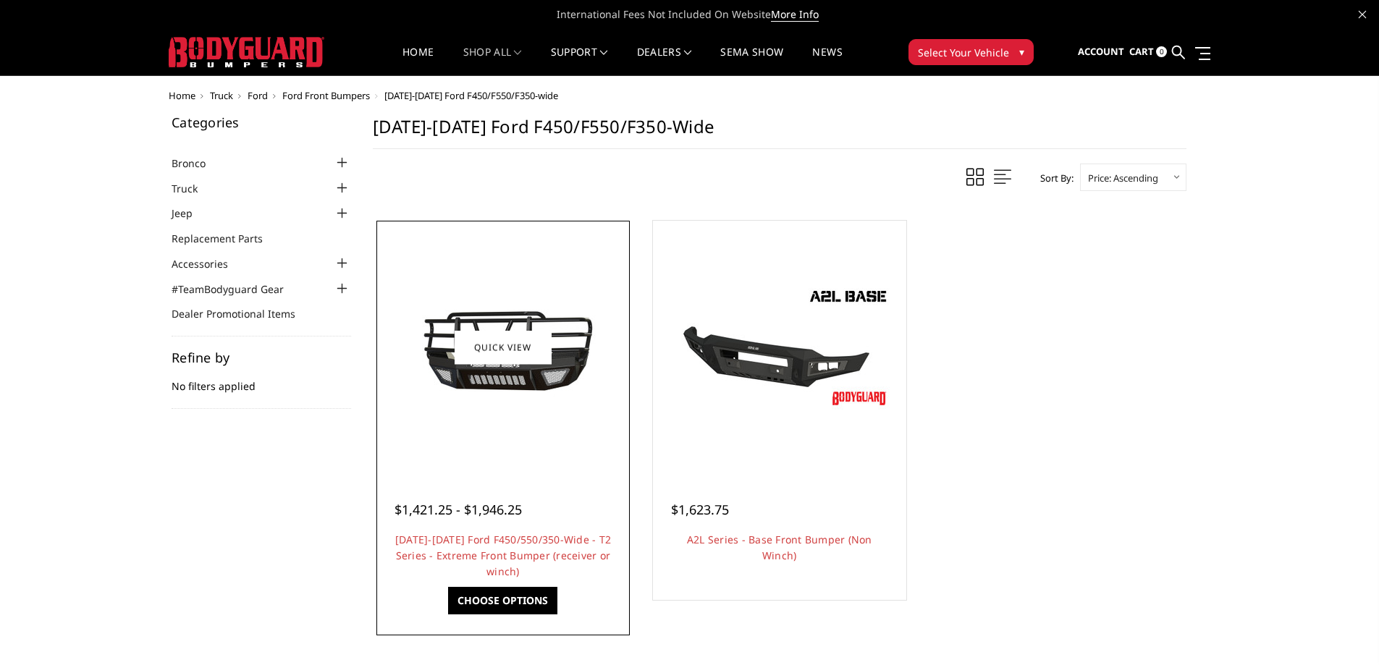
click at [515, 387] on img at bounding box center [503, 347] width 232 height 133
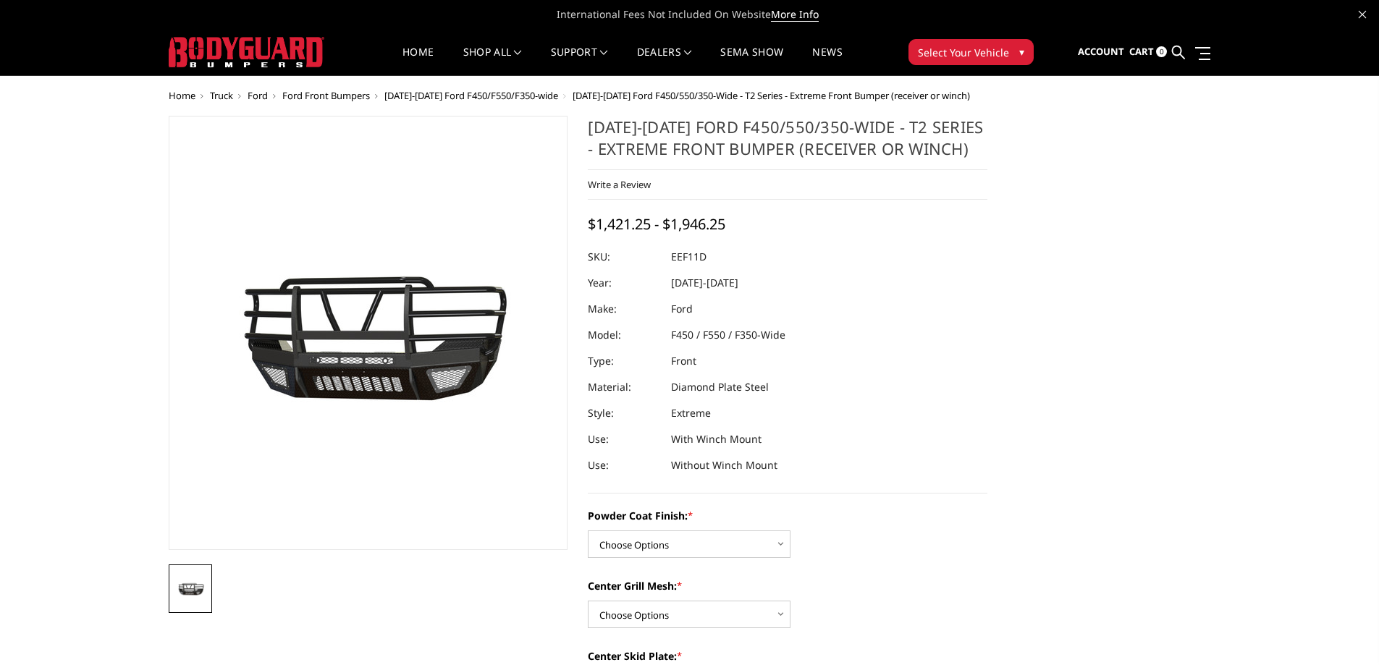
scroll to position [72, 0]
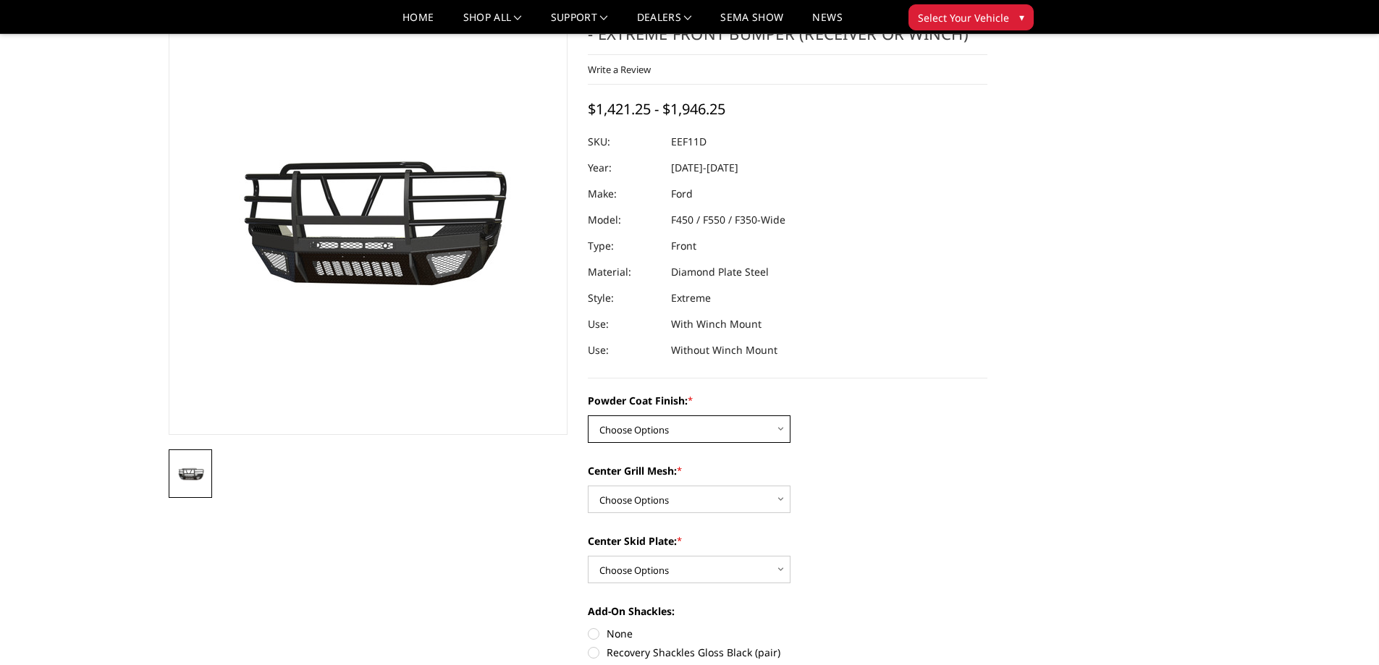
click at [705, 423] on select "Choose Options Bare Metal Gloss Black Powder Coat Texture Black Powder Coat" at bounding box center [689, 430] width 203 height 28
select select "4413"
click at [588, 416] on select "Choose Options Bare Metal Gloss Black Powder Coat Texture Black Powder Coat" at bounding box center [689, 430] width 203 height 28
click at [622, 501] on select "Choose Options WITH Expanded Metal WITHOUT Expanded Metal" at bounding box center [689, 500] width 203 height 28
select select "4416"
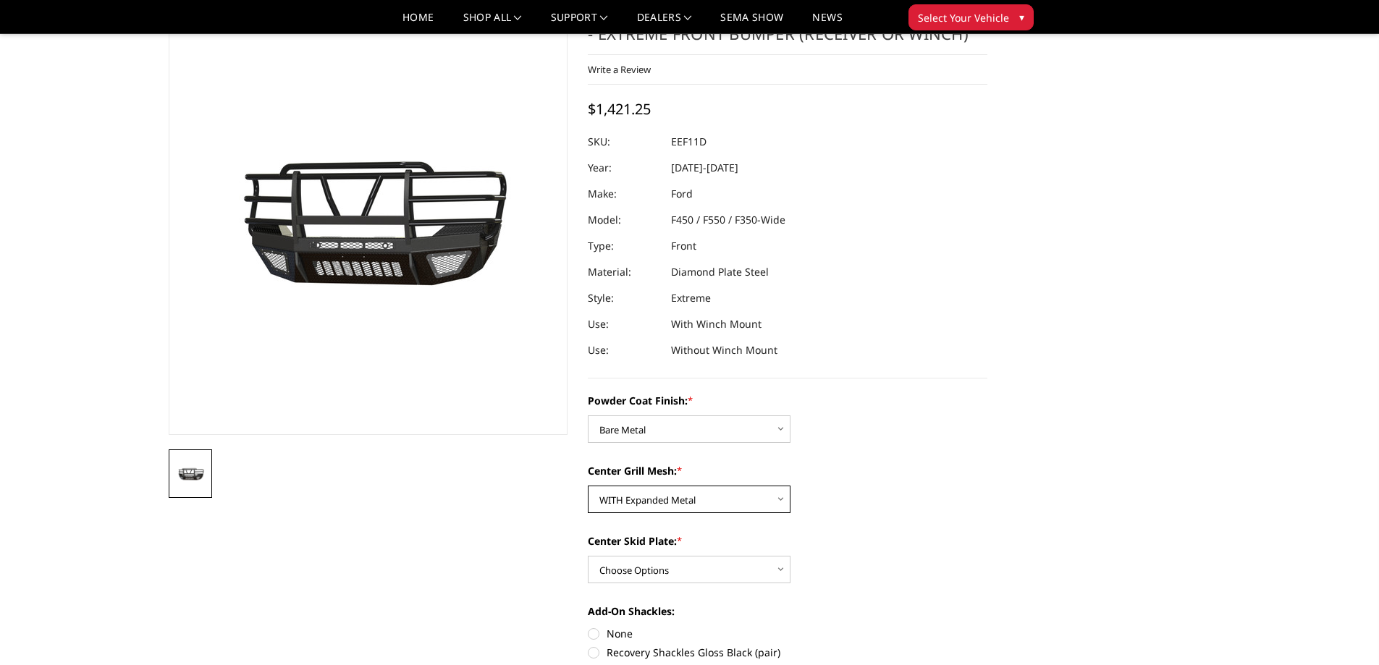
click at [588, 486] on select "Choose Options WITH Expanded Metal WITHOUT Expanded Metal" at bounding box center [689, 500] width 203 height 28
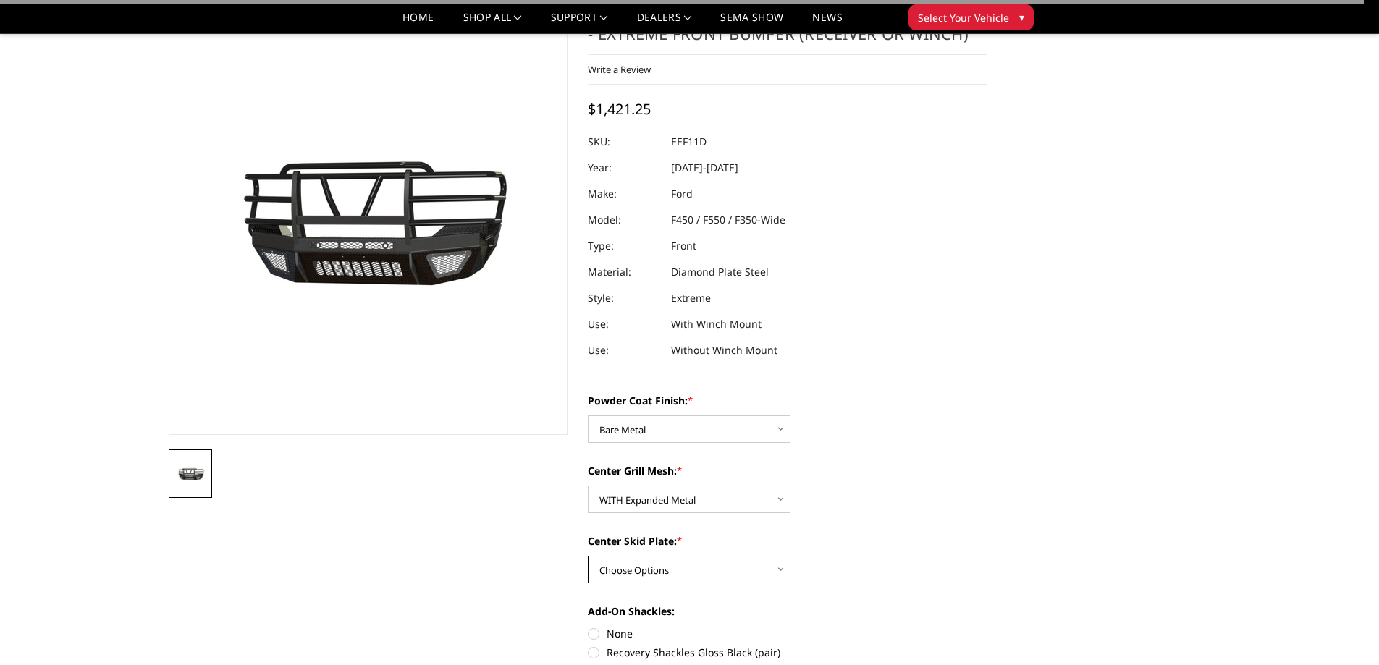
click at [658, 570] on select "Choose Options Standard Skid Plate (included) 2" Receiver Tube Winch Mount Skid…" at bounding box center [689, 570] width 203 height 28
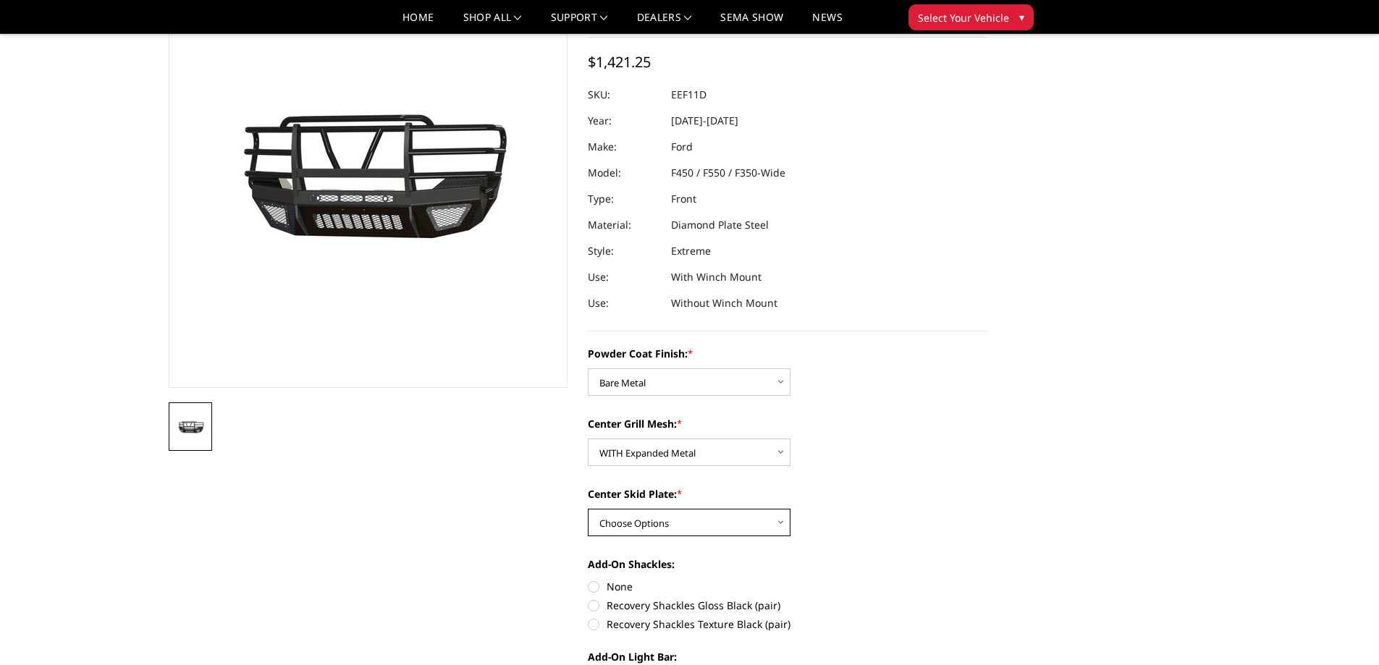
scroll to position [217, 0]
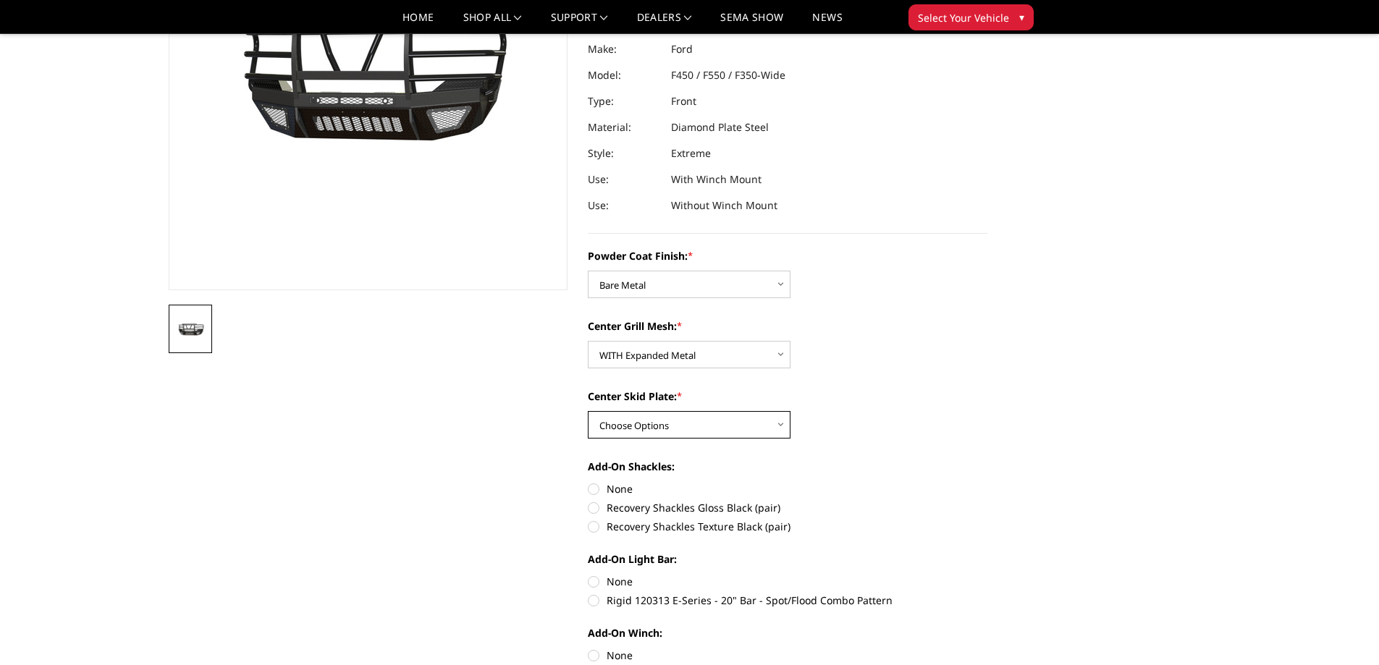
click at [637, 421] on select "Choose Options Standard Skid Plate (included) 2" Receiver Tube Winch Mount Skid…" at bounding box center [689, 425] width 203 height 28
select select "4411"
click at [588, 411] on select "Choose Options Standard Skid Plate (included) 2" Receiver Tube Winch Mount Skid…" at bounding box center [689, 425] width 203 height 28
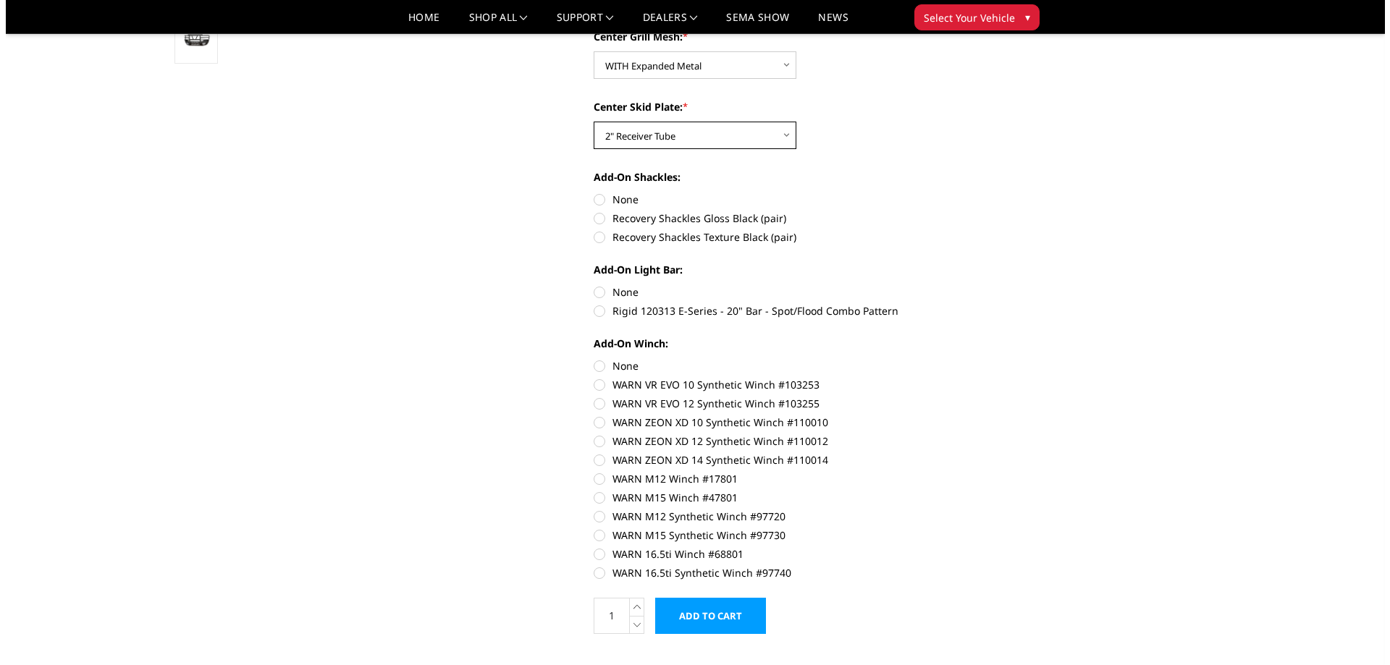
scroll to position [579, 0]
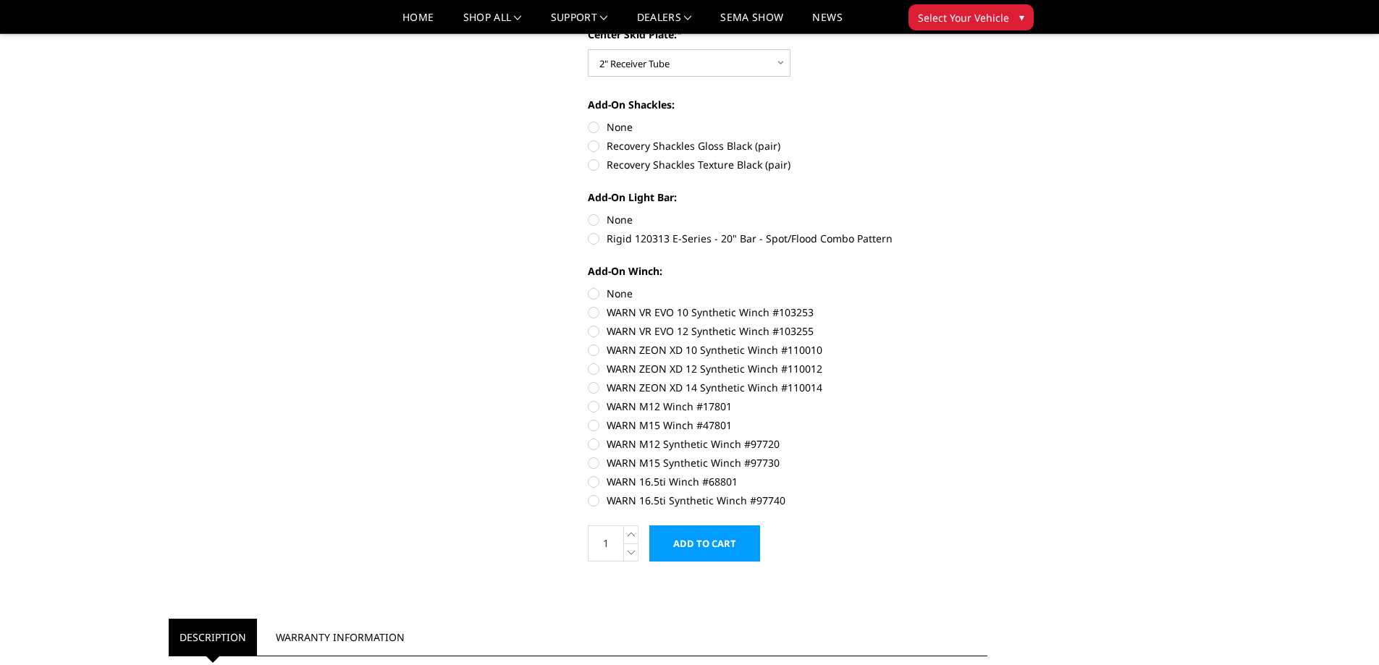
click at [677, 552] on input "Add to Cart" at bounding box center [704, 544] width 111 height 36
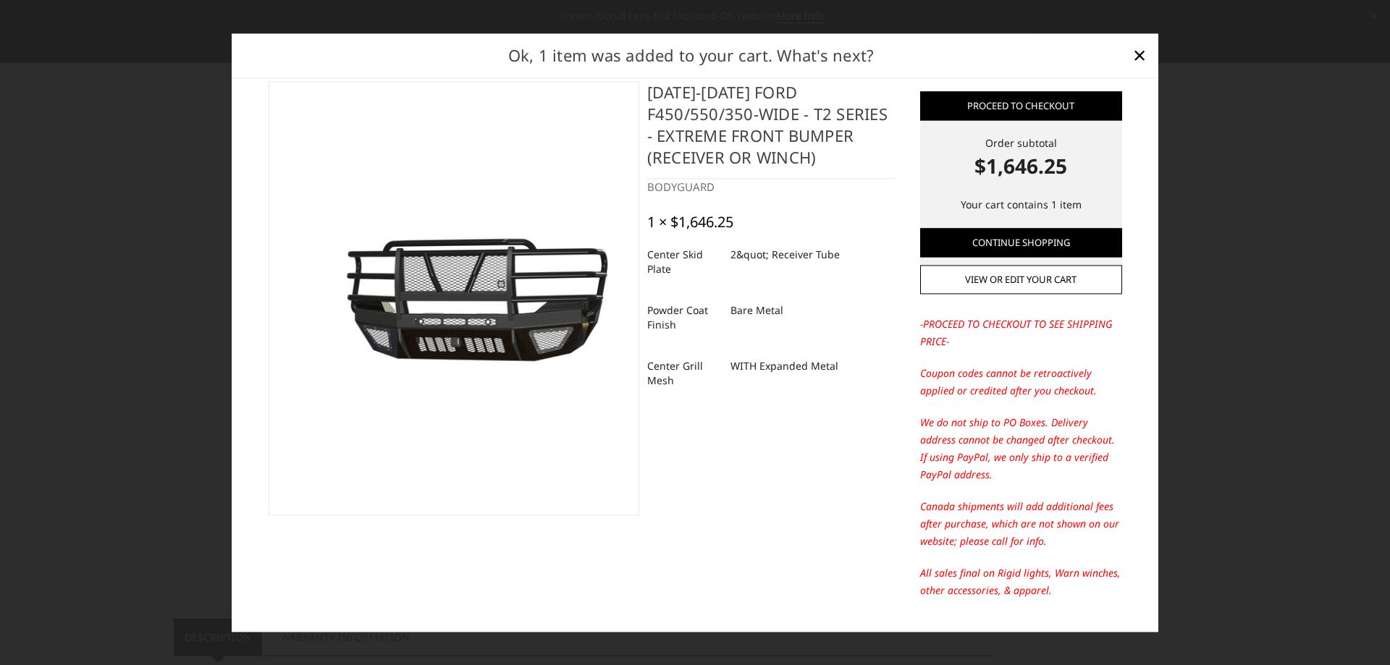
scroll to position [0, 0]
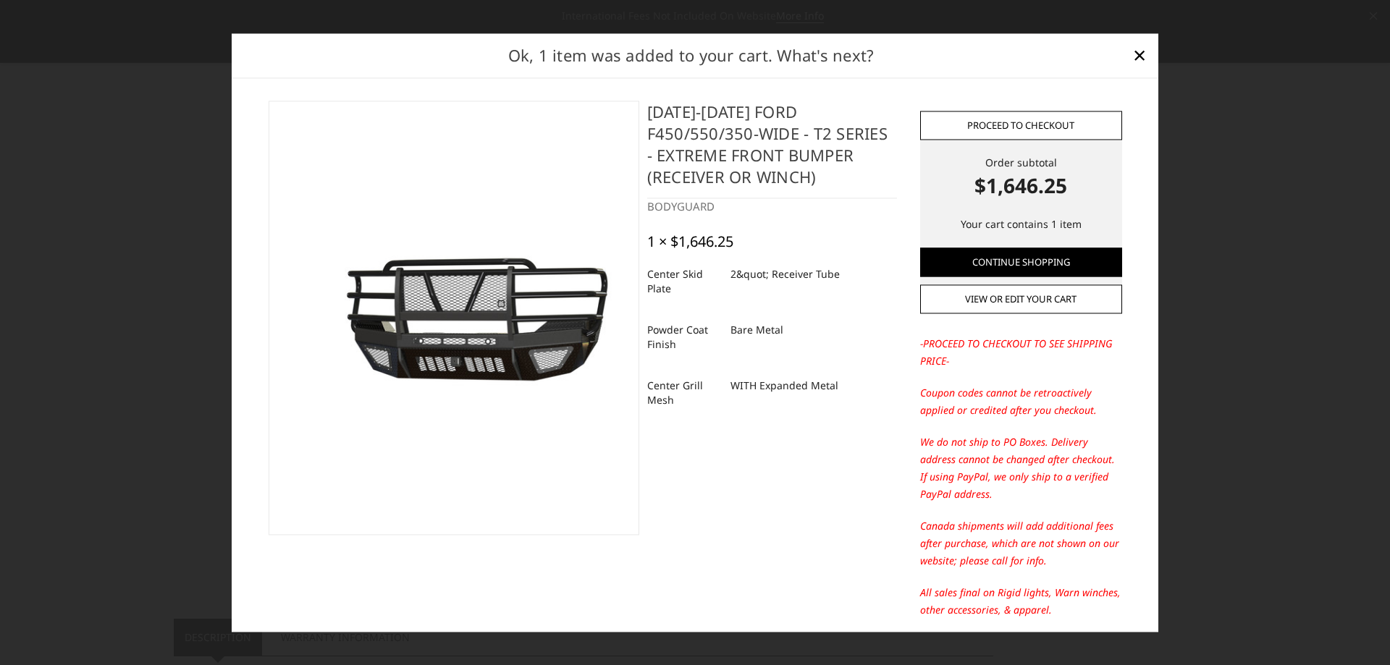
click at [1032, 119] on link "Proceed to checkout" at bounding box center [1021, 125] width 202 height 29
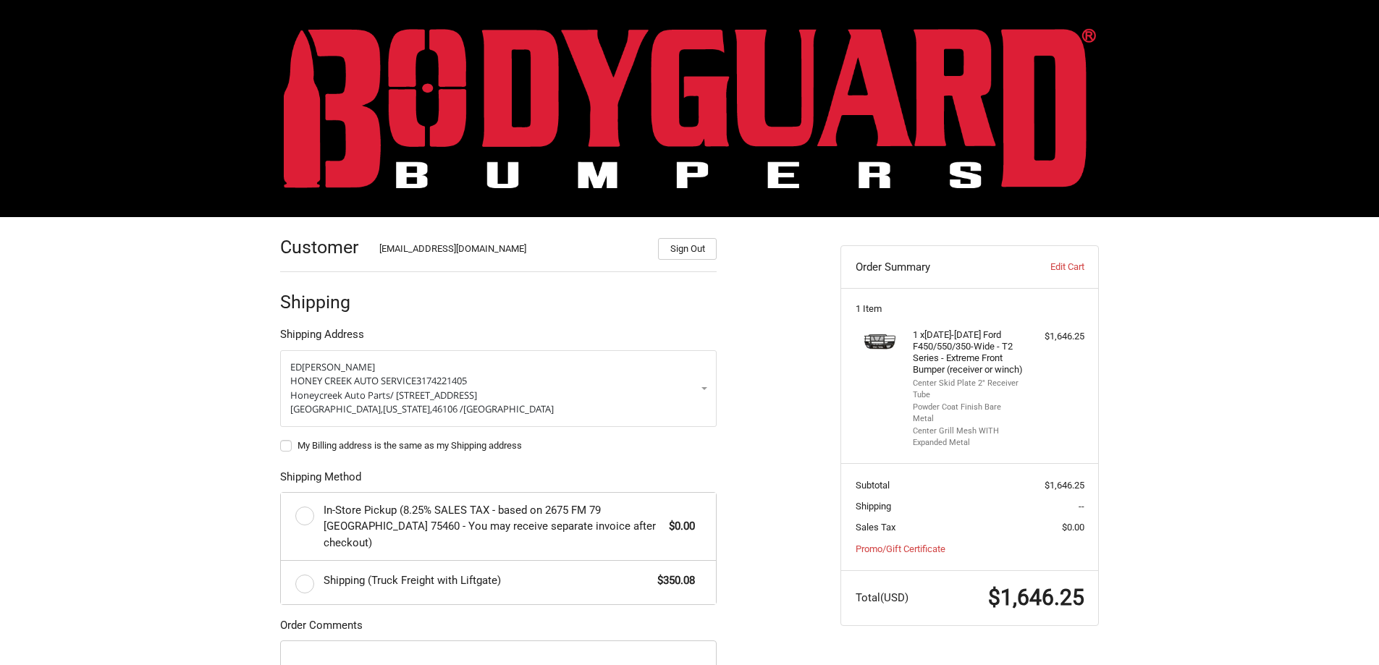
scroll to position [185, 0]
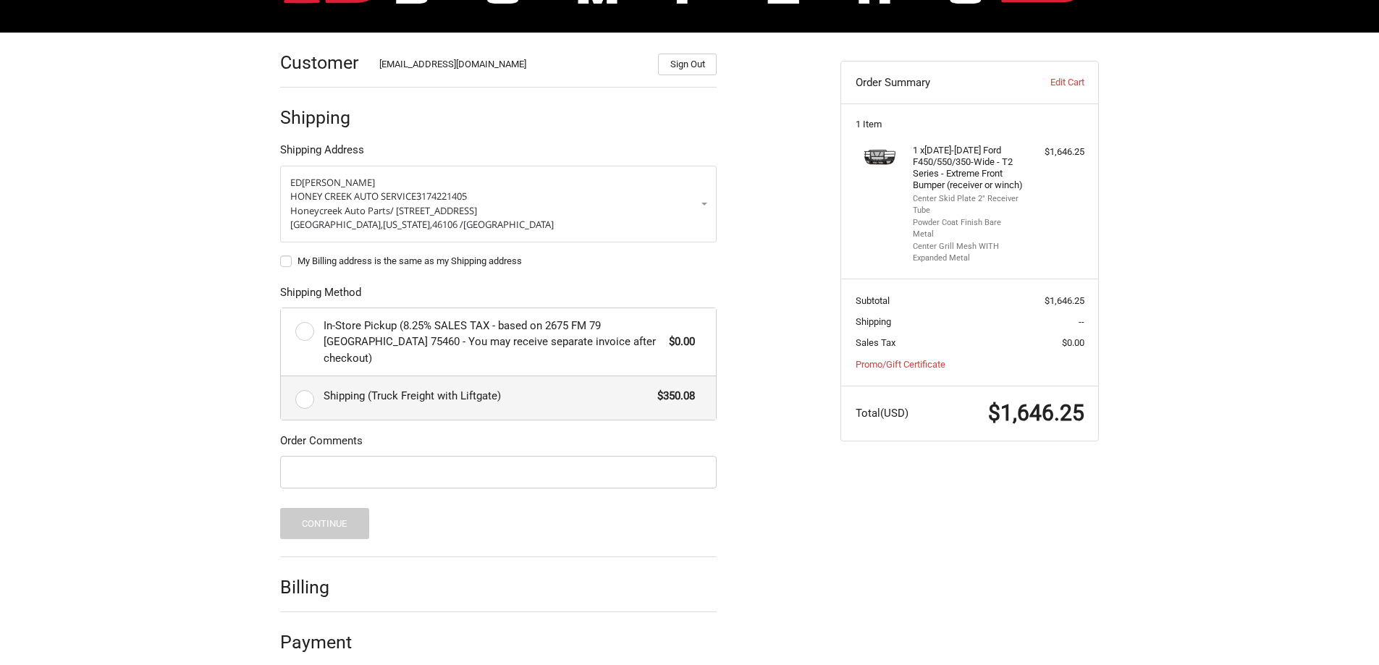
click at [319, 384] on label "Shipping (Truck Freight with Liftgate) $350.08" at bounding box center [498, 397] width 435 height 43
click at [282, 377] on input "Shipping (Truck Freight with Liftgate) $350.08" at bounding box center [281, 376] width 1 height 1
radio input "true"
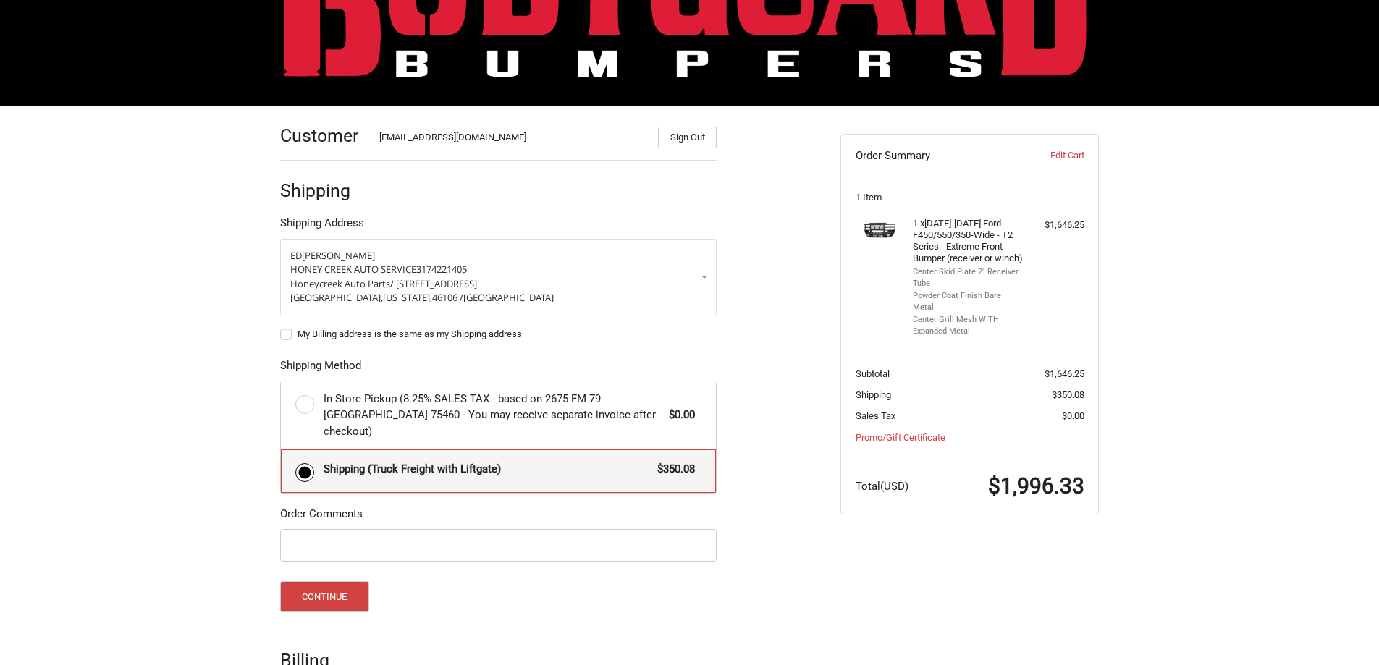
scroll to position [0, 0]
